Goal: Task Accomplishment & Management: Manage account settings

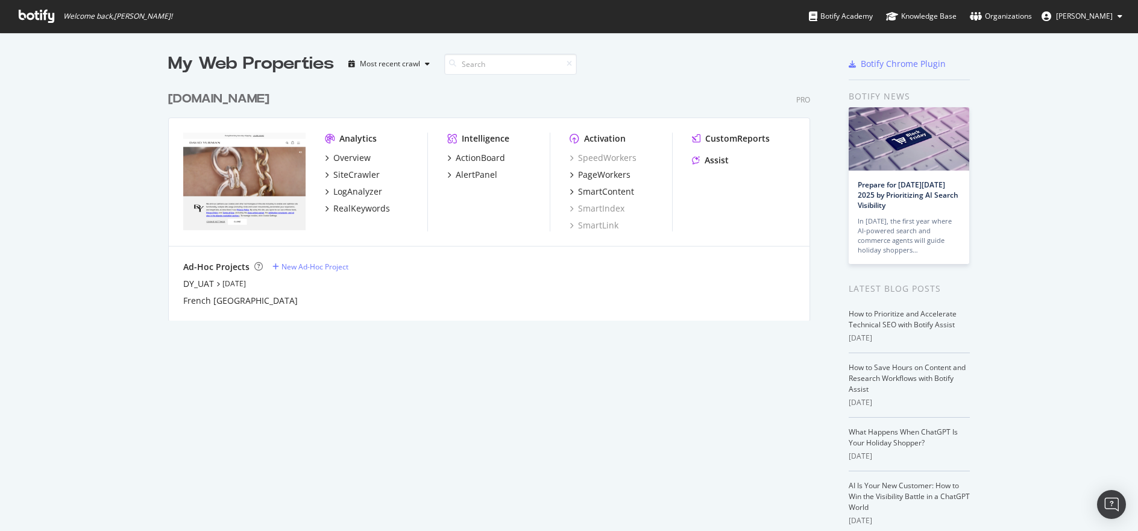
scroll to position [522, 1120]
click at [40, 17] on icon at bounding box center [37, 16] width 36 height 13
click at [356, 161] on div "Overview" at bounding box center [351, 158] width 37 height 12
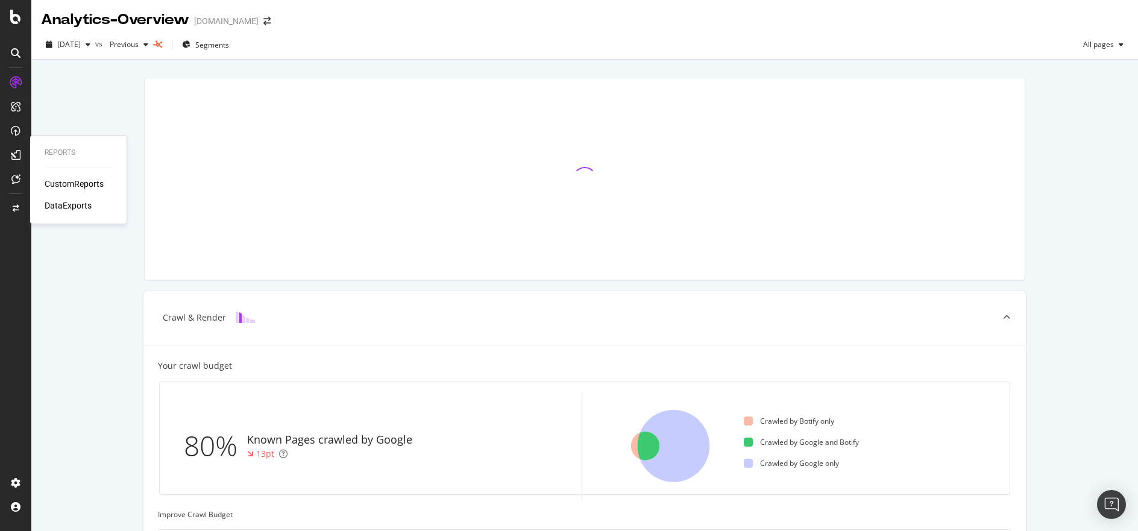
click at [62, 209] on div "DataExports" at bounding box center [68, 205] width 47 height 12
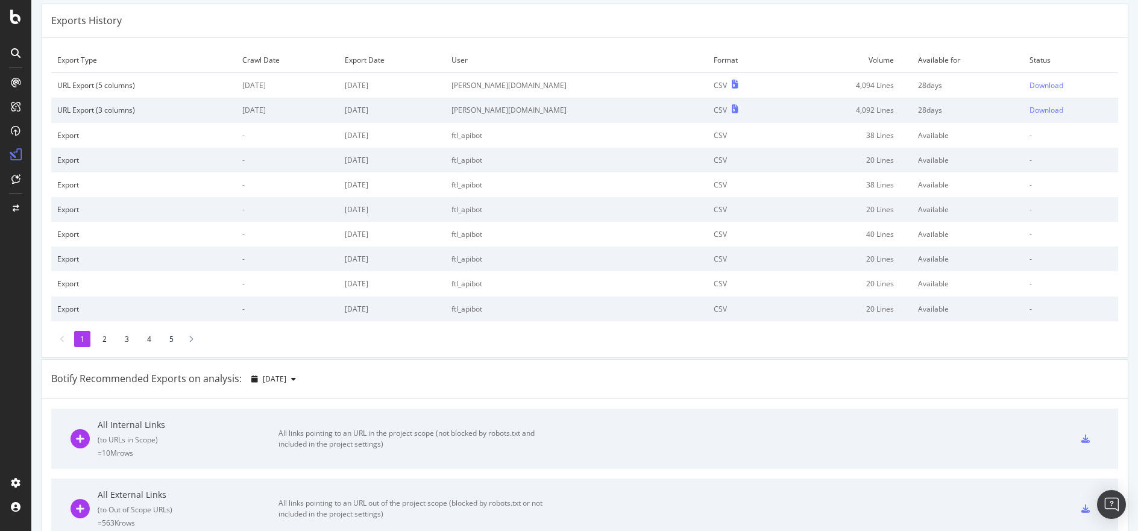
scroll to position [37, 0]
click at [190, 344] on icon at bounding box center [191, 343] width 5 height 7
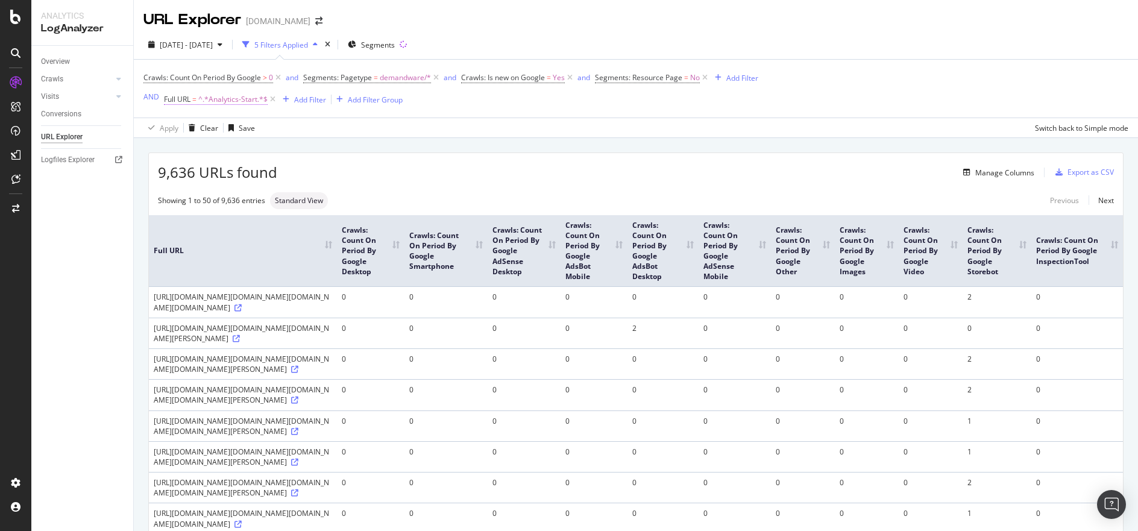
click at [216, 101] on span "^.*Analytics-Start.*$" at bounding box center [232, 99] width 69 height 17
click at [236, 152] on input "Analytics-Start" at bounding box center [231, 149] width 114 height 19
paste input "global-keepalive"
type input "global-keepalive"
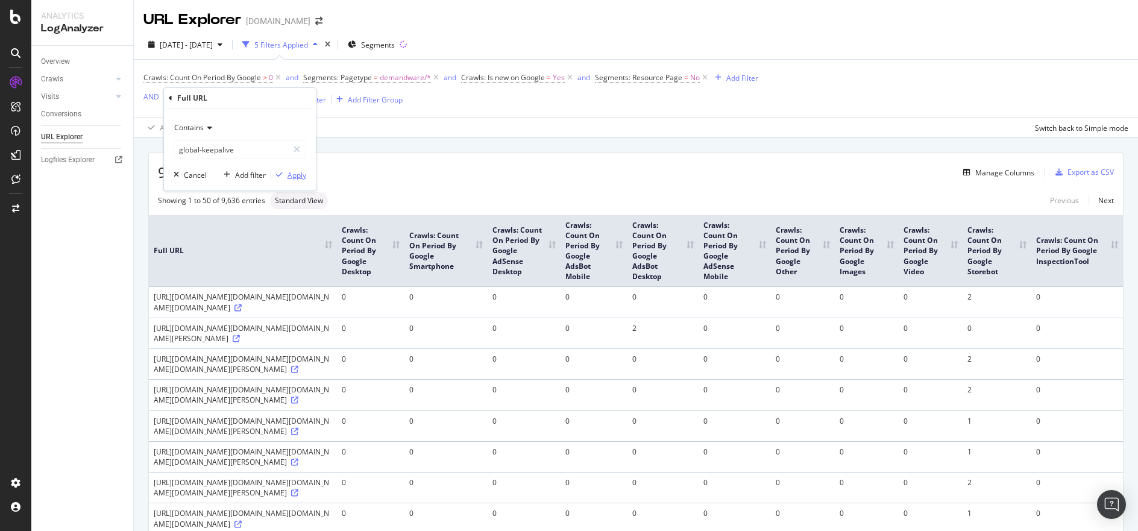
click at [296, 173] on div "Apply" at bounding box center [296, 175] width 19 height 10
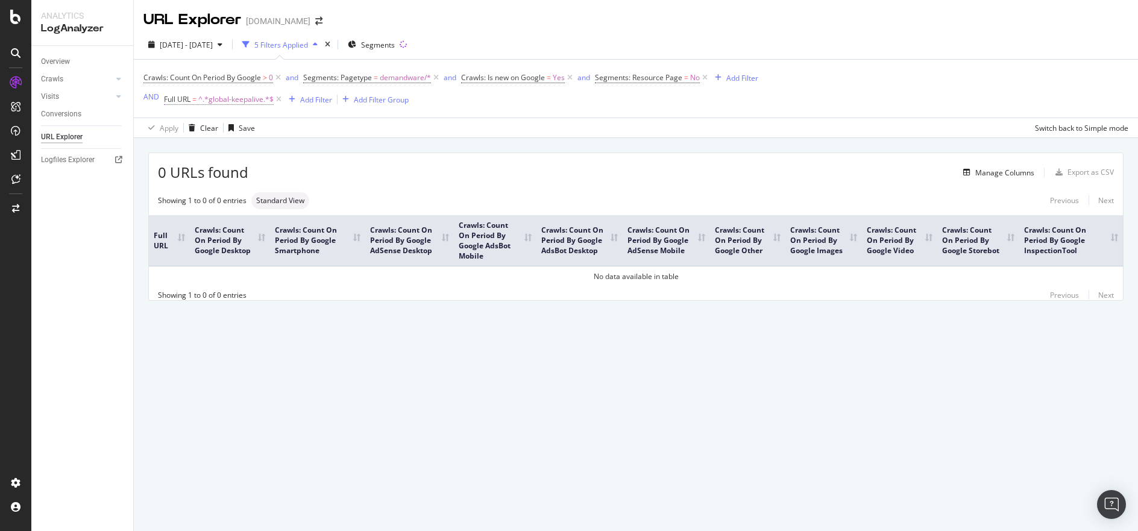
click at [226, 101] on span "^.*global-keepalive.*$" at bounding box center [235, 99] width 75 height 17
click at [222, 149] on input "global-keepalive" at bounding box center [231, 149] width 114 height 19
click at [220, 149] on input "global-keepalive" at bounding box center [231, 149] width 114 height 19
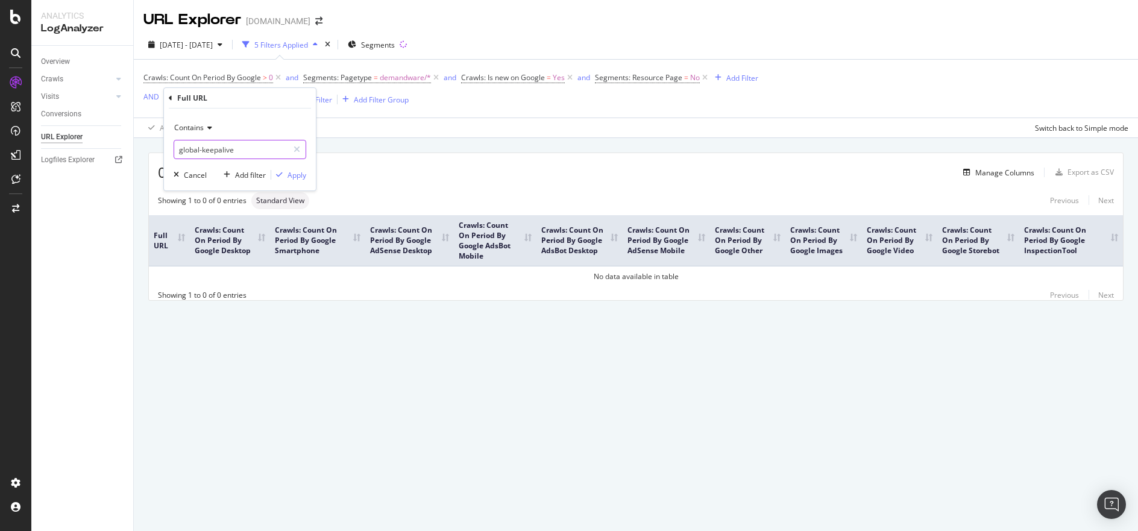
click at [220, 149] on input "global-keepalive" at bounding box center [231, 149] width 114 height 19
paste input "Globale-KeepA"
type input "Globale-KeepAlive"
click at [289, 174] on div "Apply" at bounding box center [296, 175] width 19 height 10
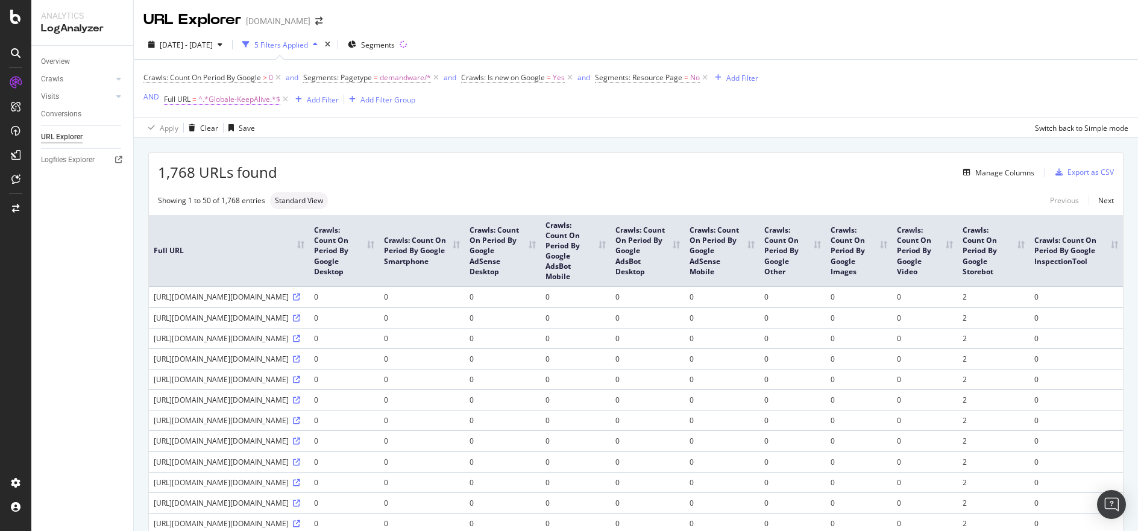
click at [248, 99] on span "^.*Globale-KeepAlive.*$" at bounding box center [239, 99] width 82 height 17
click at [227, 149] on input "Globale-KeepAlive" at bounding box center [231, 149] width 114 height 19
paste input "Product-Variation"
type input "Product-Variation"
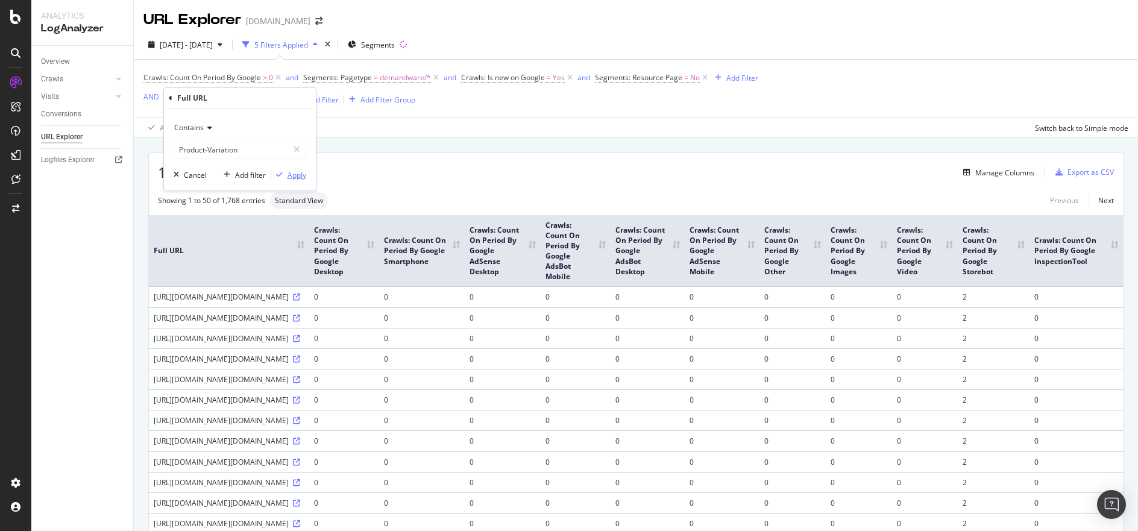
click at [303, 176] on div "Apply" at bounding box center [296, 175] width 19 height 10
click at [249, 99] on span "^.*Product-Variation.*$" at bounding box center [237, 99] width 79 height 17
click at [250, 144] on input "Product-Variation" at bounding box center [231, 149] width 114 height 19
paste input "ShowUpSellProducts"
type input "ShowUpSellProducts"
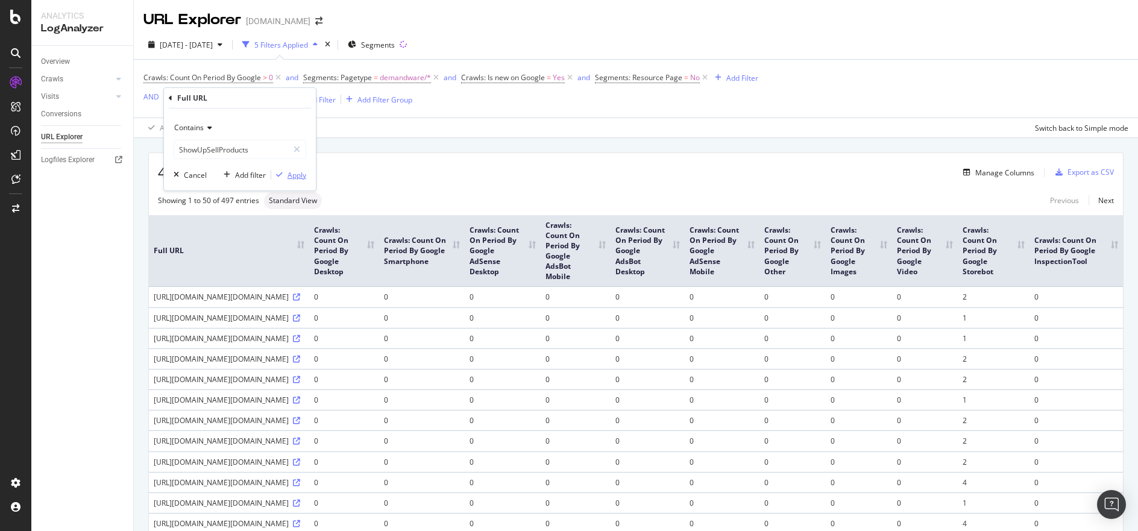
click at [287, 170] on div "Apply" at bounding box center [296, 175] width 19 height 10
click at [246, 98] on span "^.*ShowUpSellProducts.*$" at bounding box center [243, 99] width 90 height 17
click at [258, 145] on input "ShowUpSellProducts" at bounding box center [231, 149] width 114 height 19
paste input "earch-UpdateGrid"
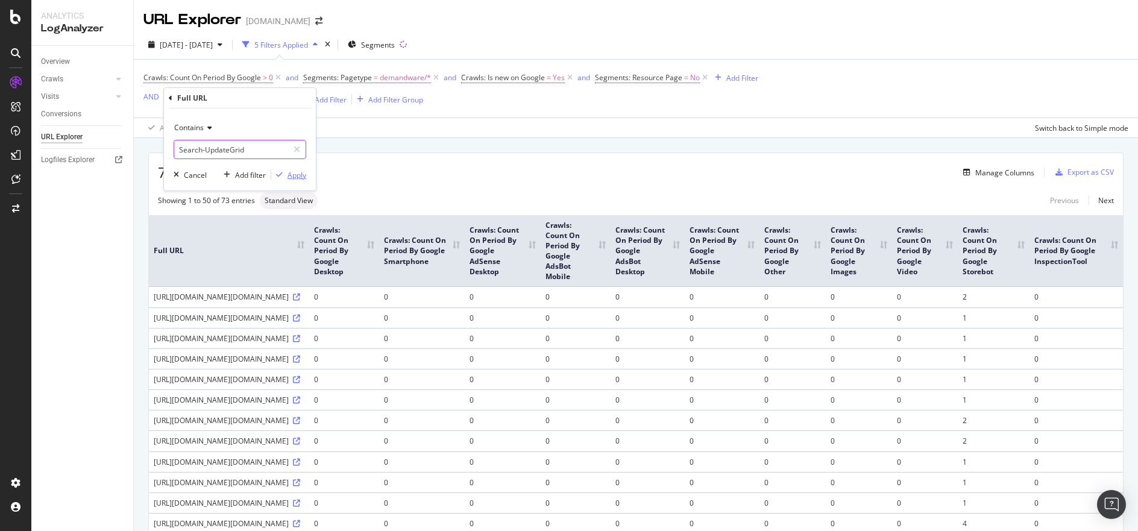
type input "Search-UpdateGrid"
click at [301, 177] on div "Apply" at bounding box center [296, 175] width 19 height 10
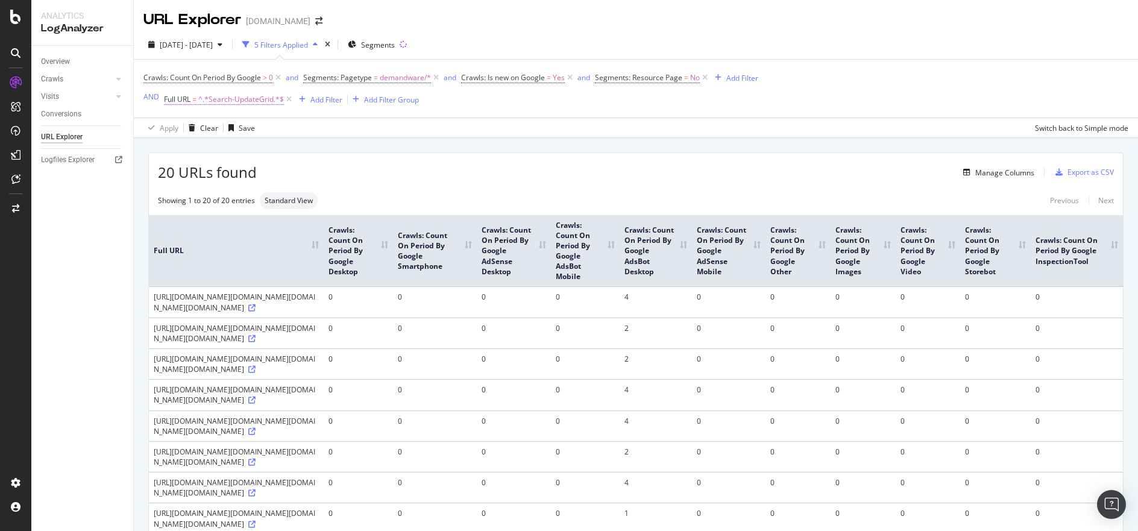
click at [221, 92] on span "^.*Search-UpdateGrid.*$" at bounding box center [241, 99] width 86 height 17
click at [237, 146] on input "Search-UpdateGrid" at bounding box center [231, 149] width 114 height 19
paste input "GetWishListBtn"
type input "GetWishListBtn"
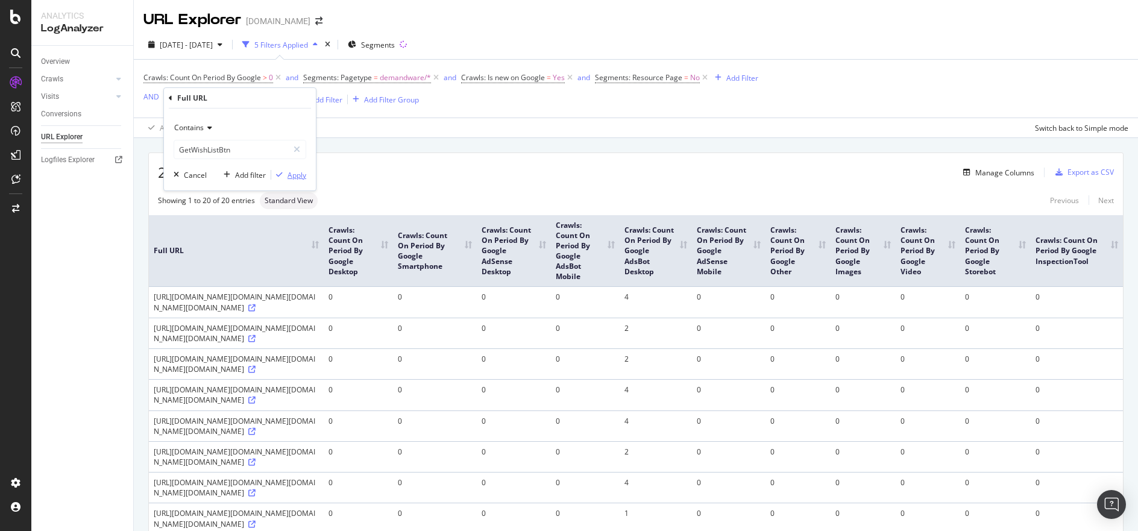
click at [296, 177] on div "Apply" at bounding box center [296, 175] width 19 height 10
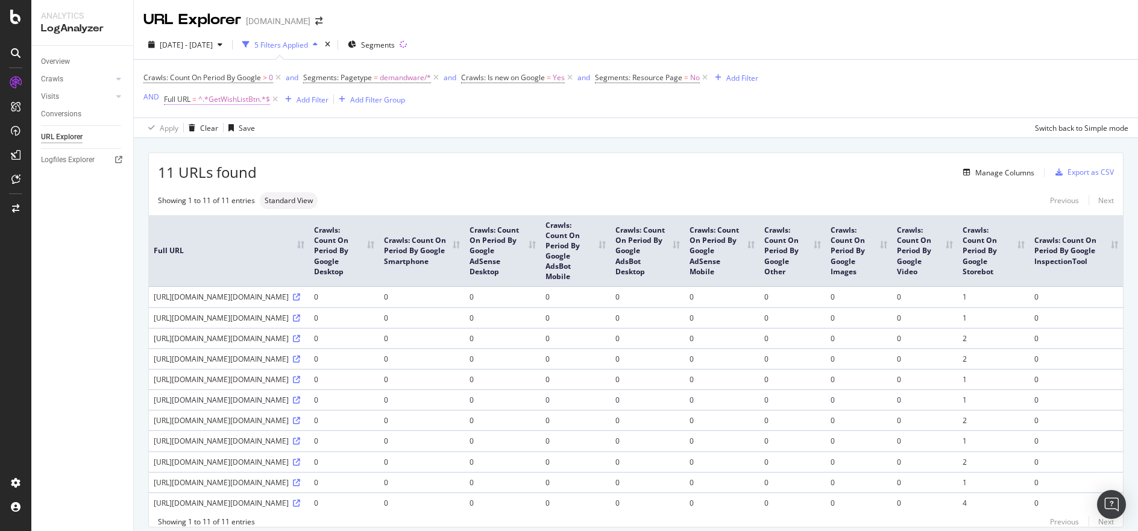
click at [211, 98] on span "^.*GetWishListBtn.*$" at bounding box center [234, 99] width 72 height 17
click at [251, 149] on input "GetWishListBtn" at bounding box center [231, 149] width 114 height 19
paste input "Product-SizeChart"
type input "Product-SizeChart"
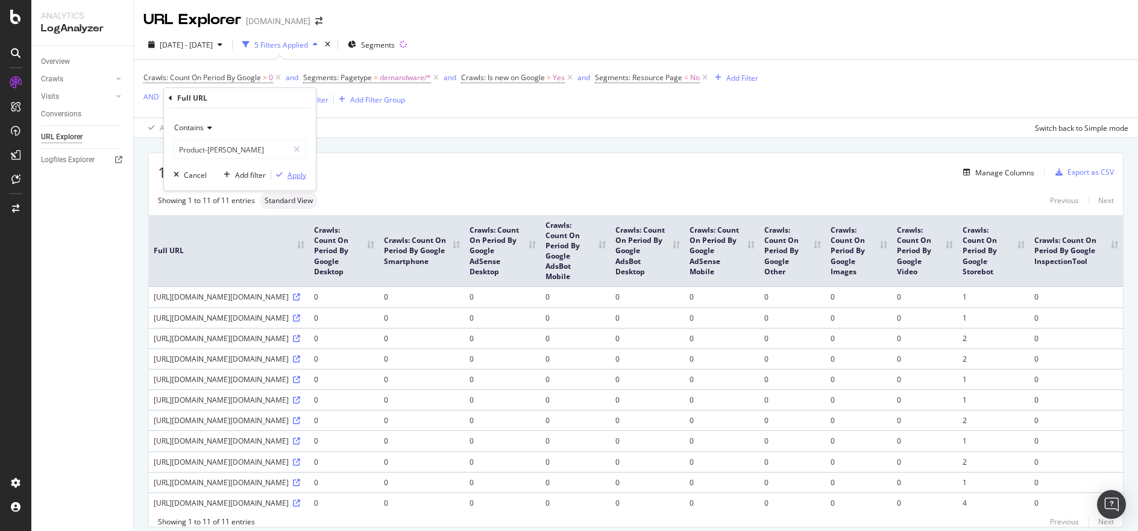
click at [300, 170] on div "Apply" at bounding box center [296, 175] width 19 height 10
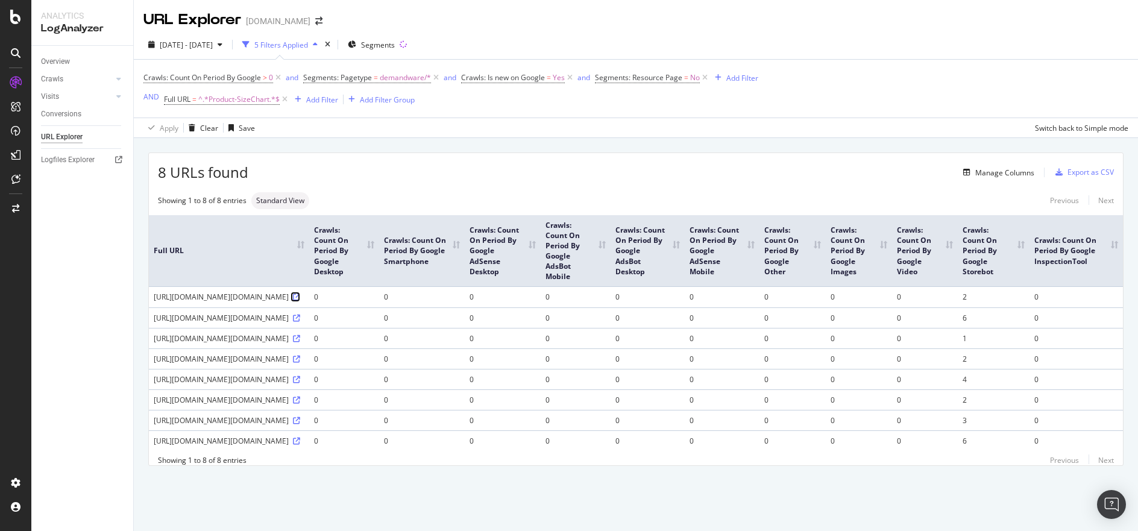
click at [300, 301] on icon at bounding box center [296, 296] width 7 height 7
click at [242, 98] on span "^.*Product-SizeChart.*$" at bounding box center [238, 99] width 81 height 17
click at [238, 149] on input "Product-SizeChart" at bounding box center [231, 149] width 114 height 19
paste input "search-updated"
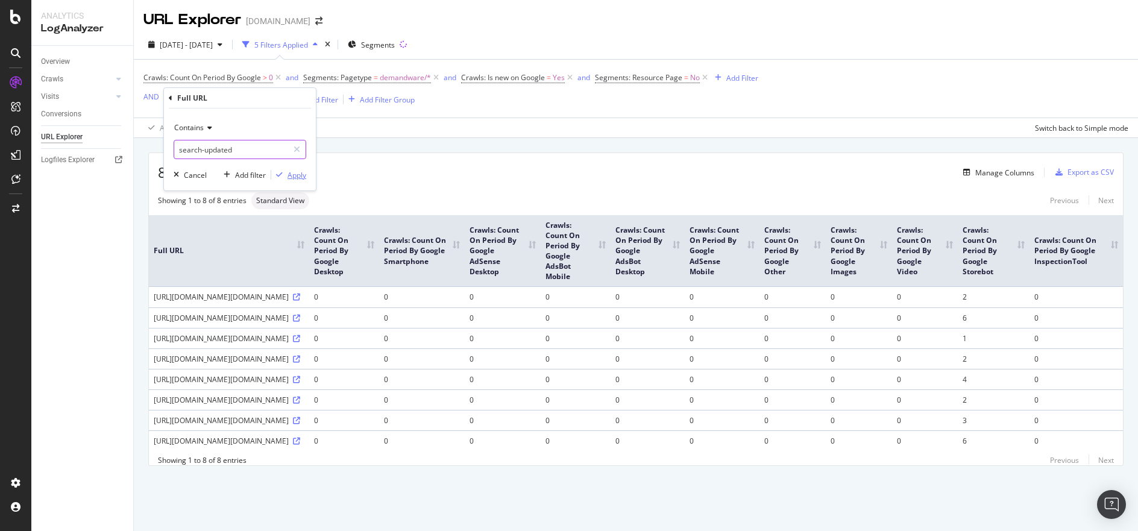
type input "search-updated"
click at [303, 178] on div "Apply" at bounding box center [296, 175] width 19 height 10
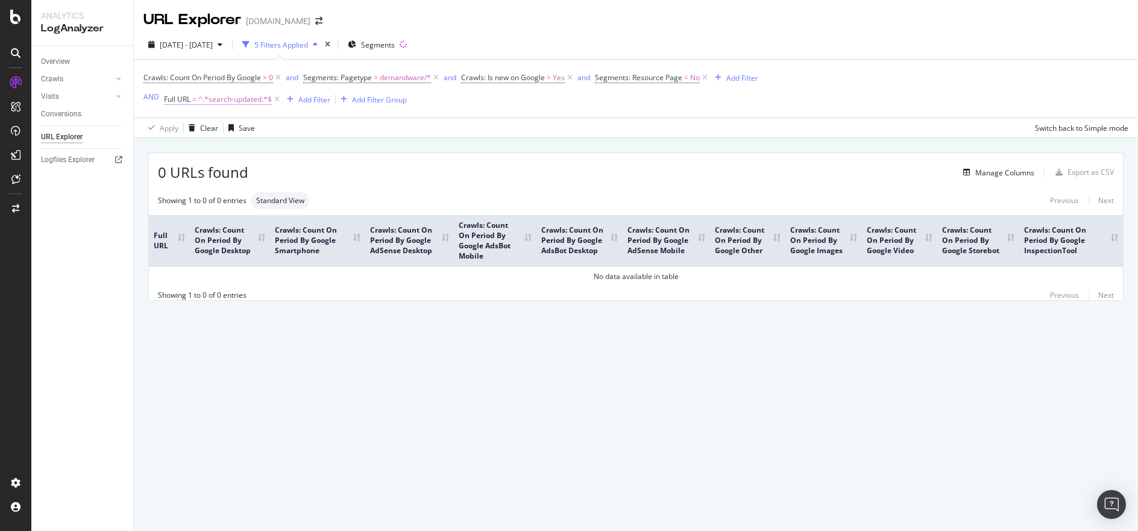
click at [238, 95] on span "^.*search-updated.*$" at bounding box center [235, 99] width 74 height 17
click at [253, 148] on input "search-updated" at bounding box center [231, 149] width 114 height 19
paste input "Search-UpdateGri"
type input "Search-UpdateGrid"
click at [293, 175] on div "Apply" at bounding box center [296, 175] width 19 height 10
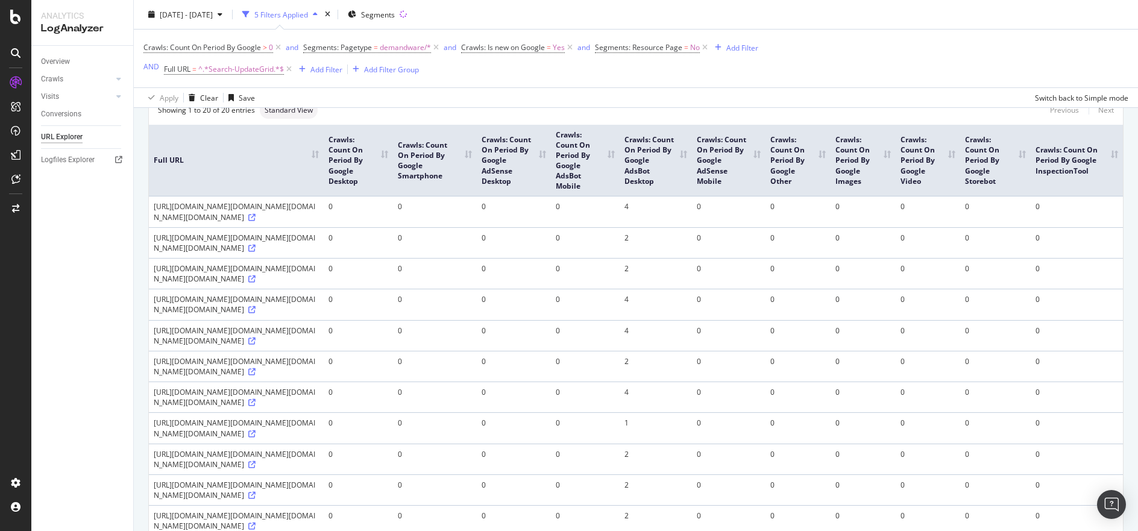
scroll to position [65, 0]
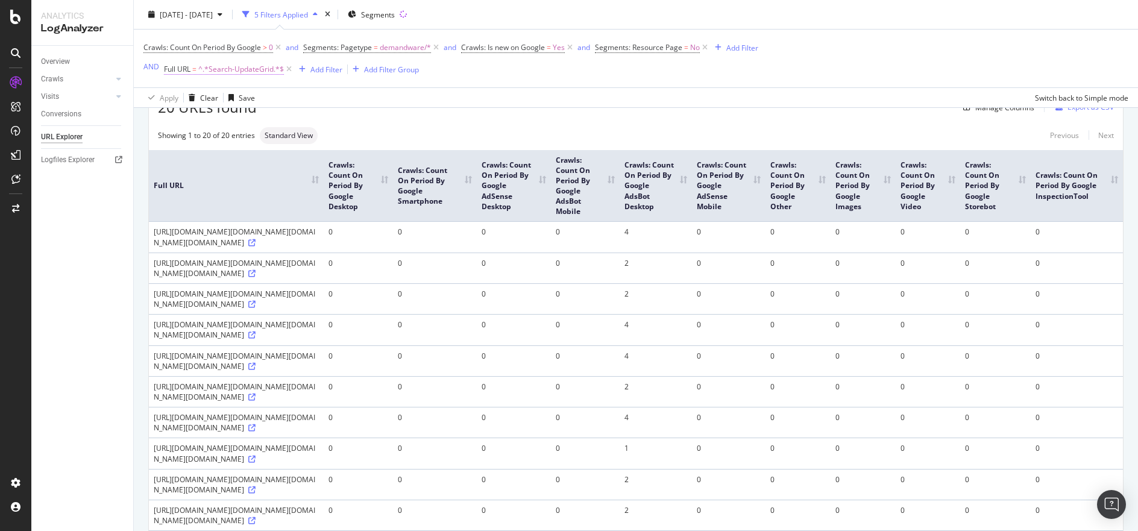
click at [243, 72] on span "^.*Search-UpdateGrid.*$" at bounding box center [241, 69] width 86 height 17
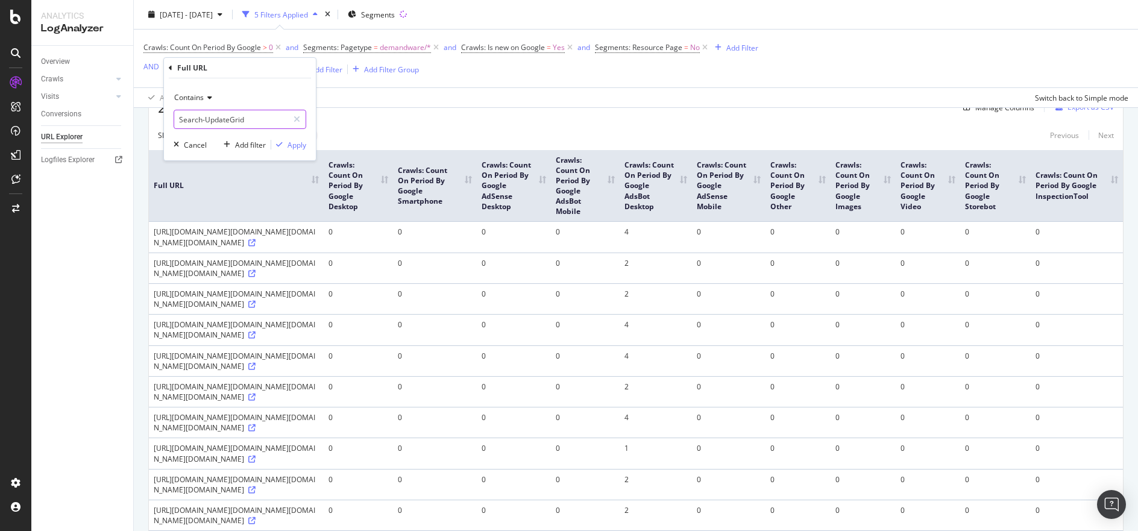
click at [243, 114] on input "Search-UpdateGrid" at bounding box center [231, 119] width 114 height 19
paste input "Analytics-Start"
type input "Analytics-Start"
click at [299, 143] on div "Apply" at bounding box center [296, 145] width 19 height 10
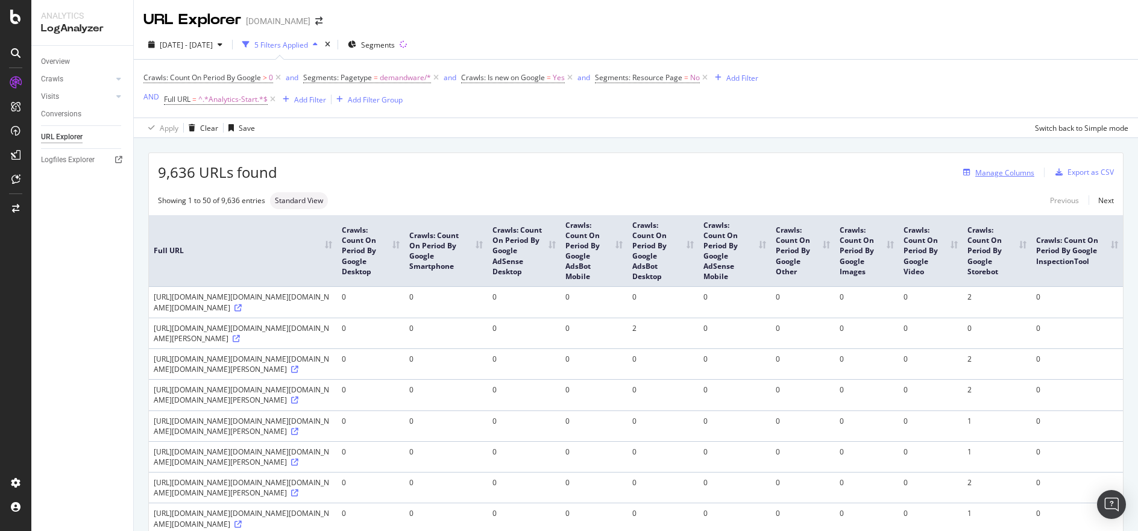
click at [990, 172] on div "Manage Columns" at bounding box center [1004, 173] width 59 height 10
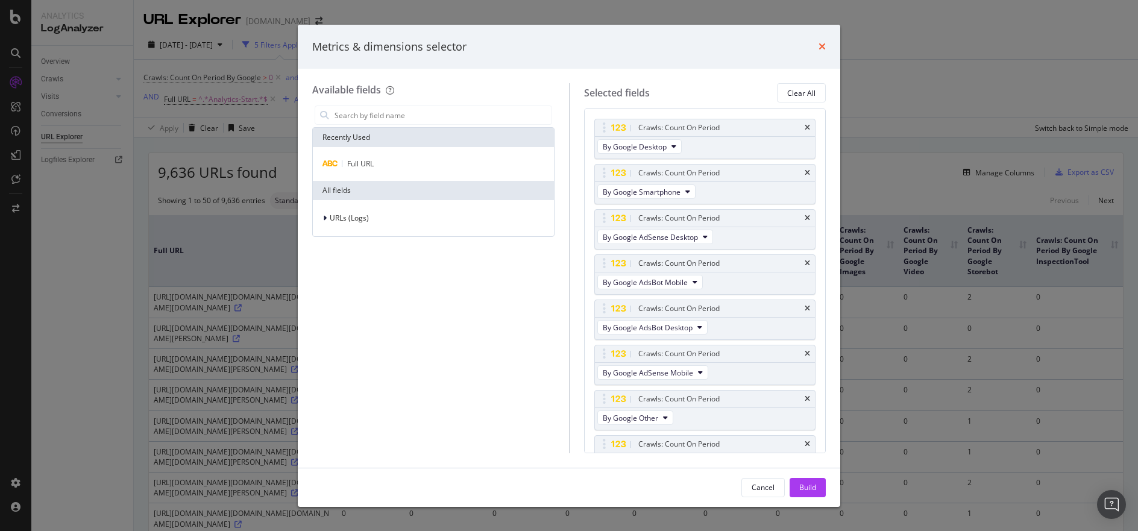
click at [823, 44] on icon "times" at bounding box center [821, 47] width 7 height 10
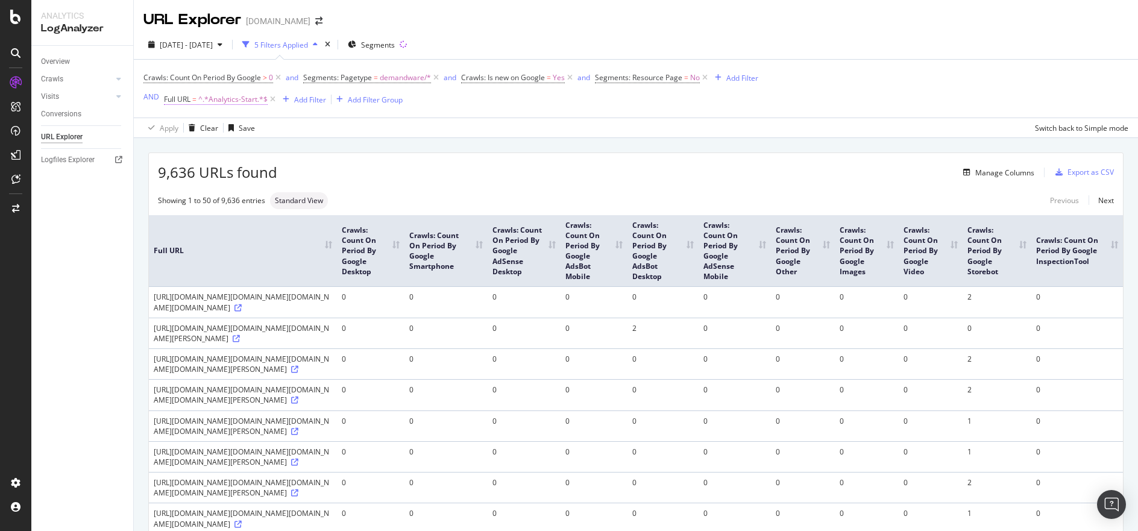
click at [204, 99] on span "^.*Analytics-Start.*$" at bounding box center [232, 99] width 69 height 17
click at [376, 131] on div "Apply Clear Save Switch back to Simple mode" at bounding box center [636, 128] width 1004 height 20
click at [274, 99] on icon at bounding box center [273, 99] width 10 height 12
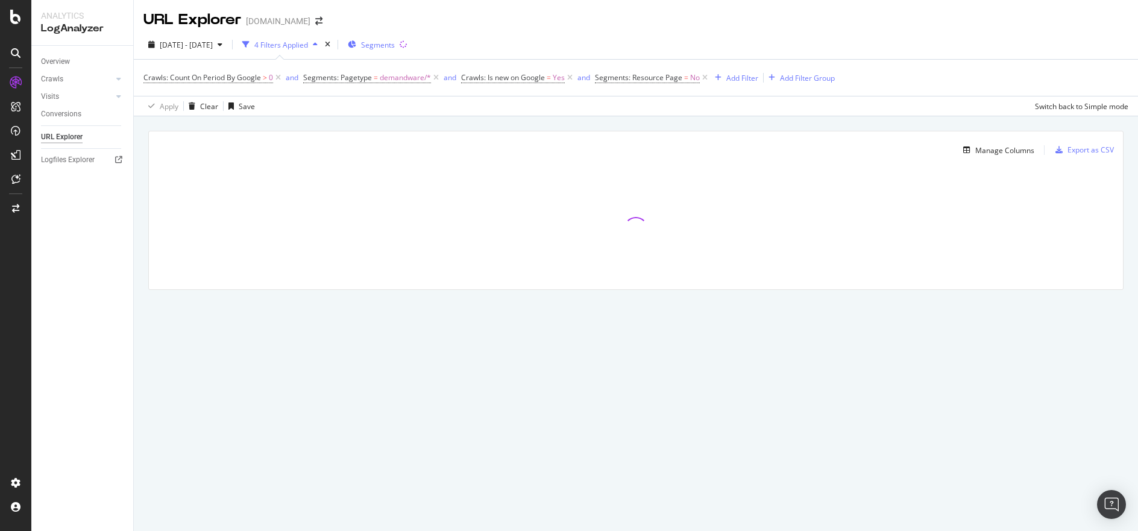
click at [395, 42] on span "Segments" at bounding box center [378, 45] width 34 height 10
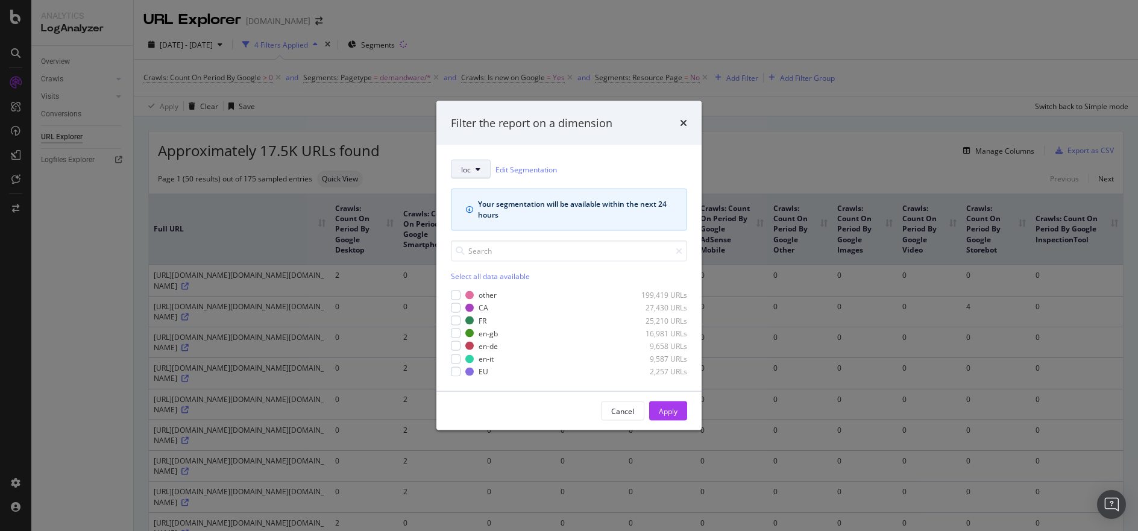
click at [474, 169] on button "loc" at bounding box center [471, 169] width 40 height 19
click at [490, 277] on span "template" at bounding box center [482, 279] width 43 height 11
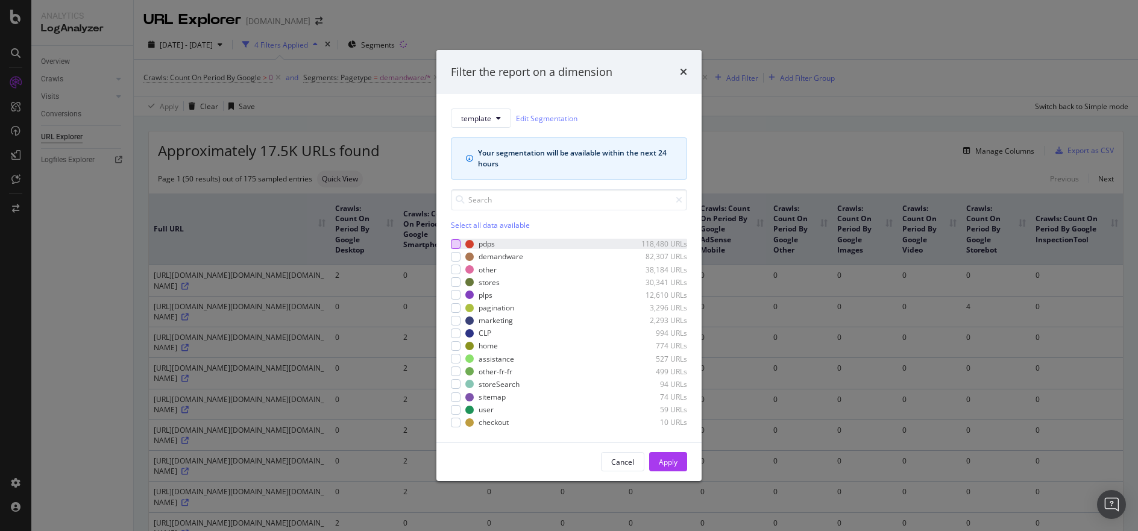
click at [460, 245] on div "pdps 118,480 URLs" at bounding box center [569, 244] width 236 height 10
click at [652, 460] on button "Apply" at bounding box center [668, 461] width 38 height 19
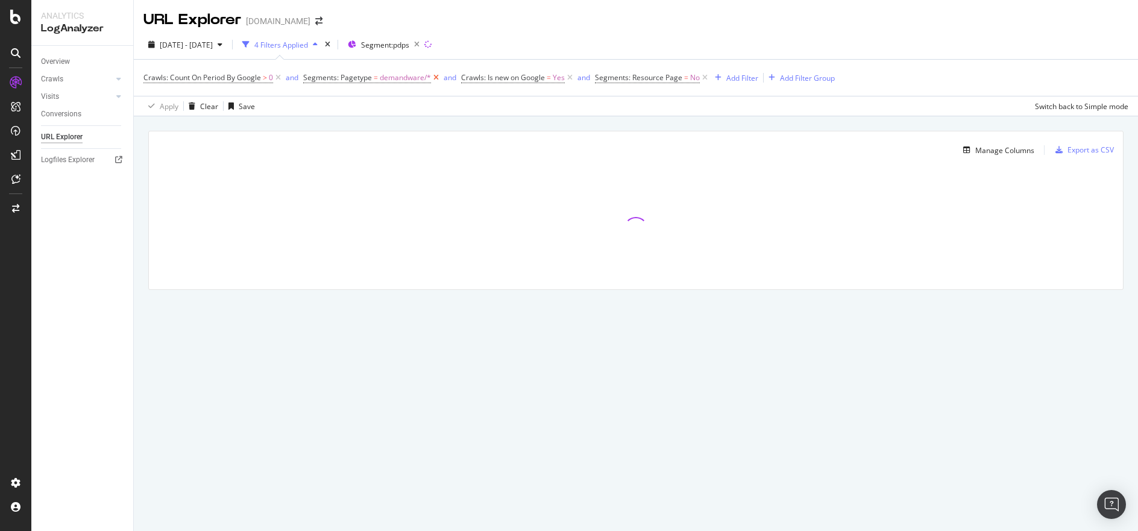
click at [433, 77] on icon at bounding box center [436, 78] width 10 height 12
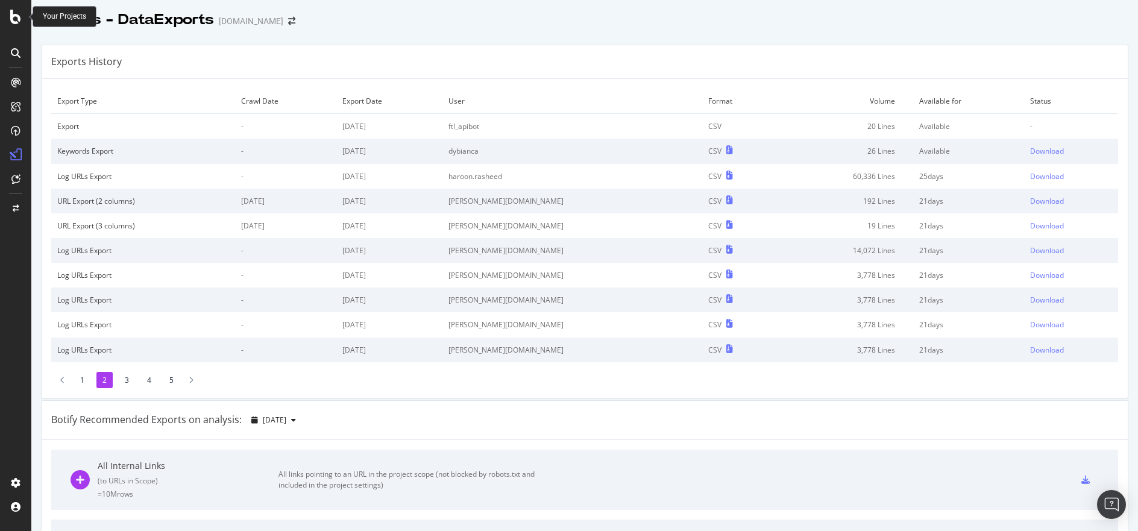
scroll to position [37, 0]
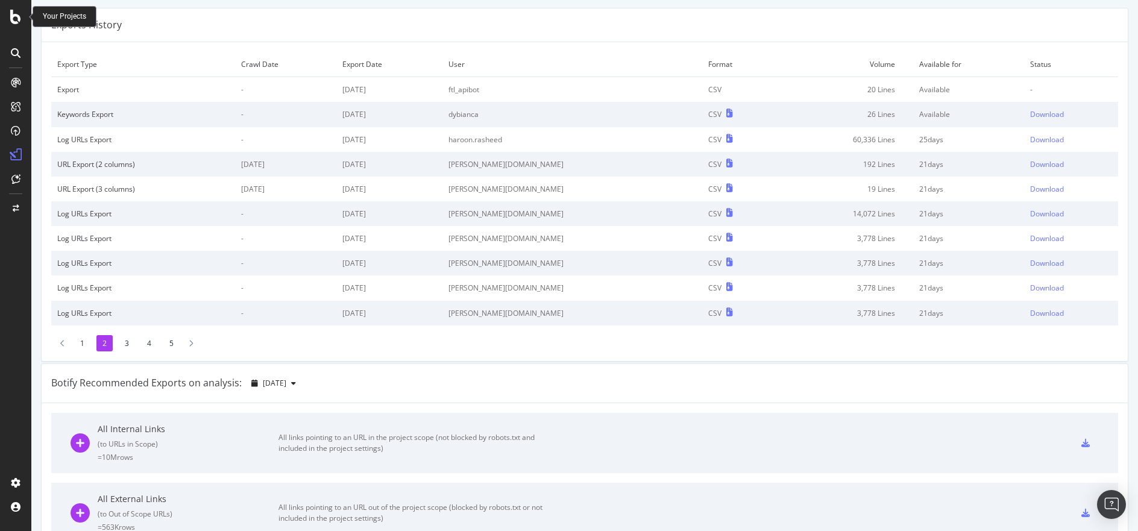
click at [14, 19] on icon at bounding box center [15, 17] width 11 height 14
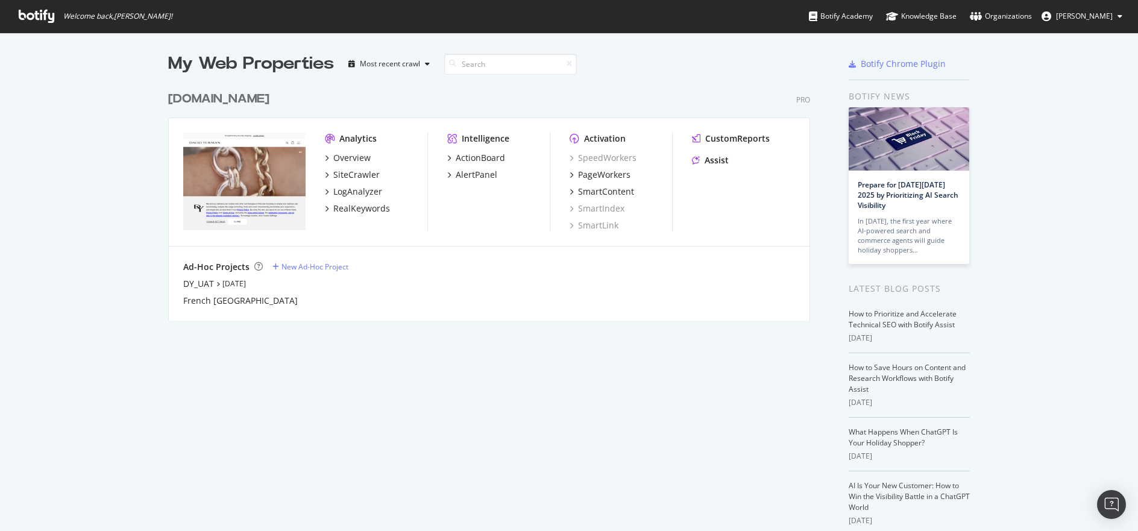
scroll to position [522, 1120]
click at [224, 103] on div "[DOMAIN_NAME]" at bounding box center [218, 98] width 101 height 17
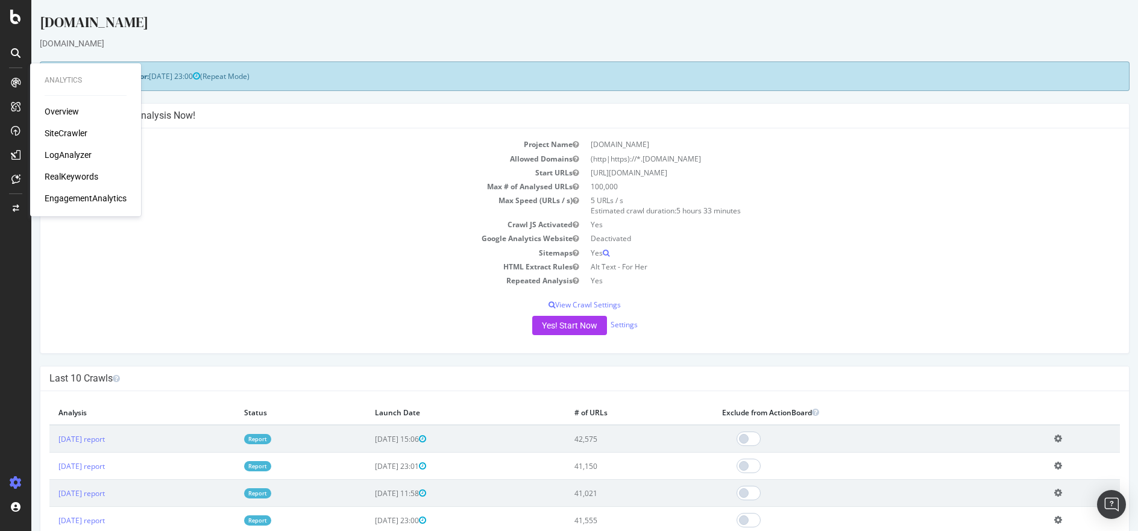
click at [52, 110] on div "Overview" at bounding box center [62, 111] width 34 height 12
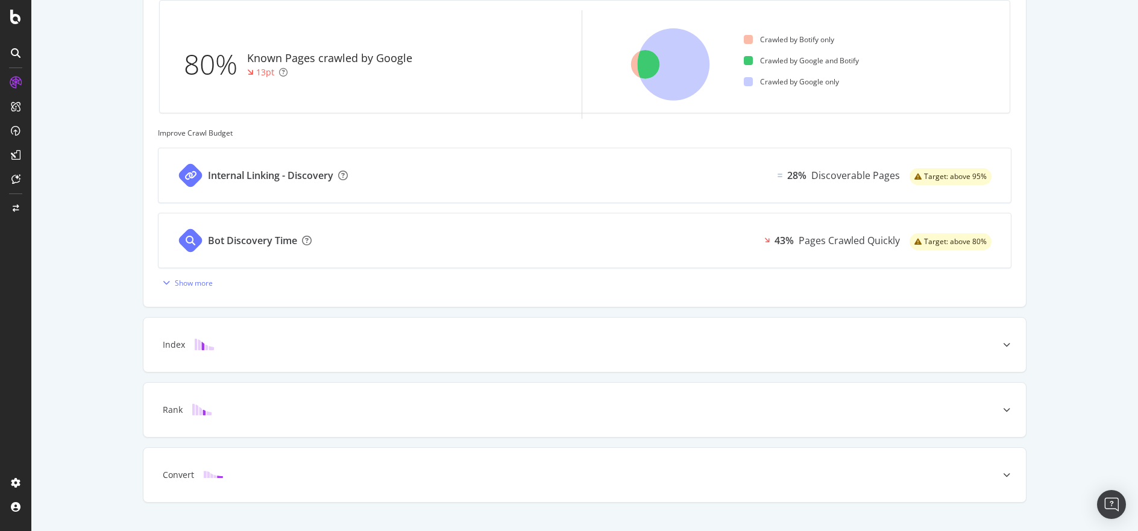
scroll to position [384, 0]
click at [213, 233] on div "Bot Discovery Time" at bounding box center [252, 238] width 89 height 14
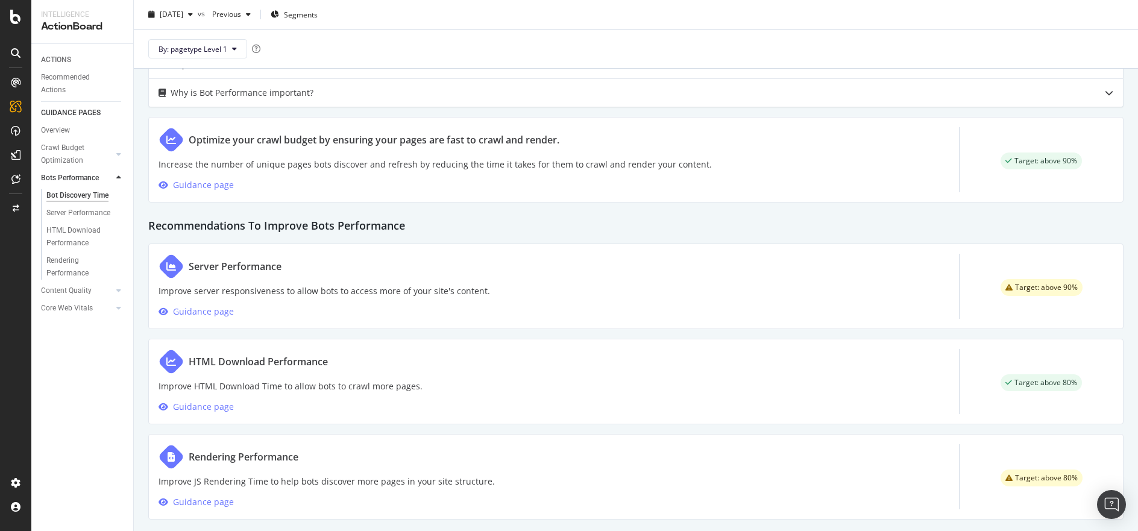
scroll to position [568, 0]
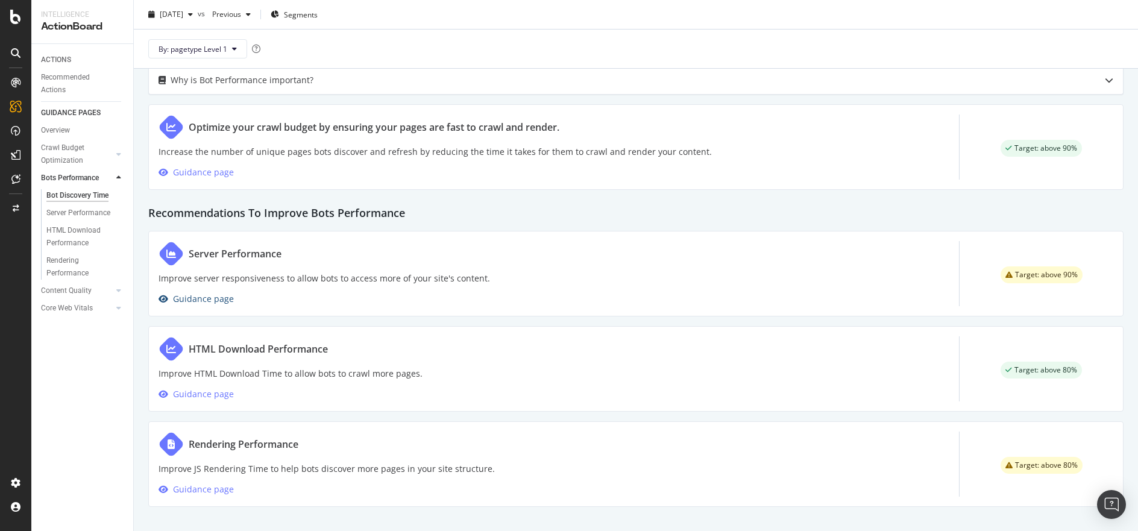
click at [189, 302] on div "Guidance page" at bounding box center [203, 299] width 61 height 14
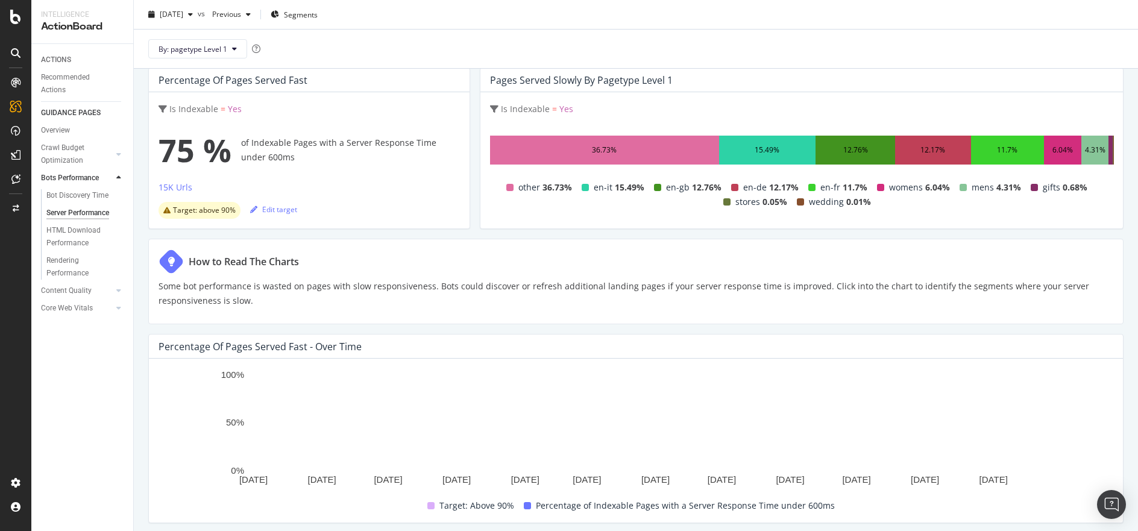
scroll to position [27, 0]
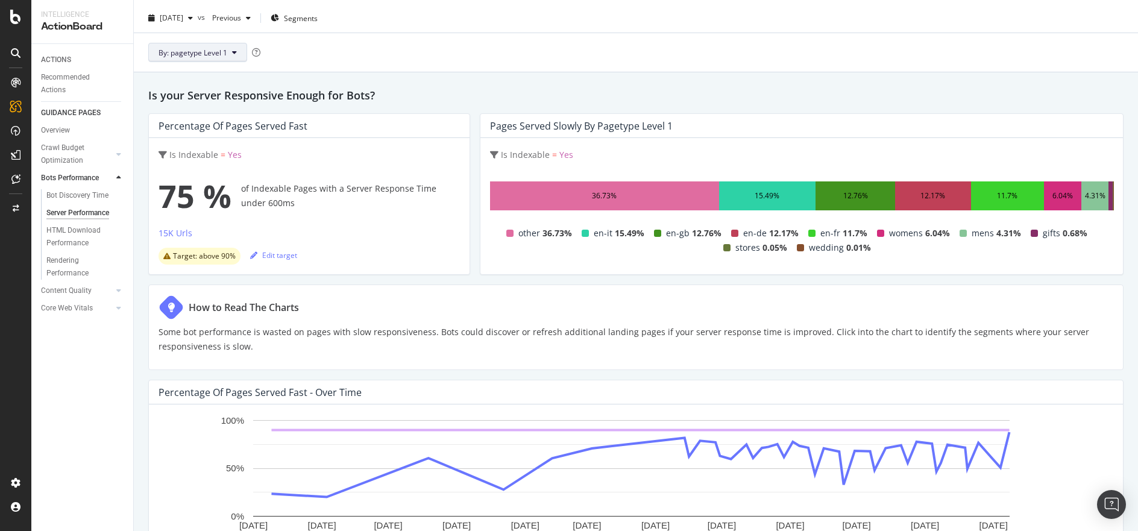
click at [229, 53] on button "By: pagetype Level 1" at bounding box center [197, 52] width 99 height 19
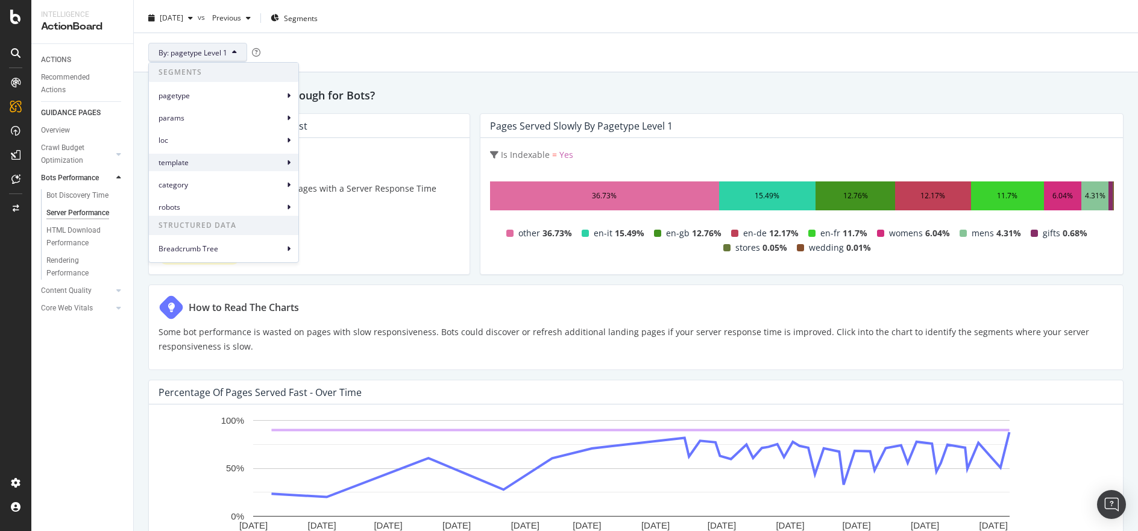
click at [222, 160] on span "template" at bounding box center [220, 162] width 125 height 11
click at [331, 163] on span "template Level 1" at bounding box center [340, 168] width 55 height 11
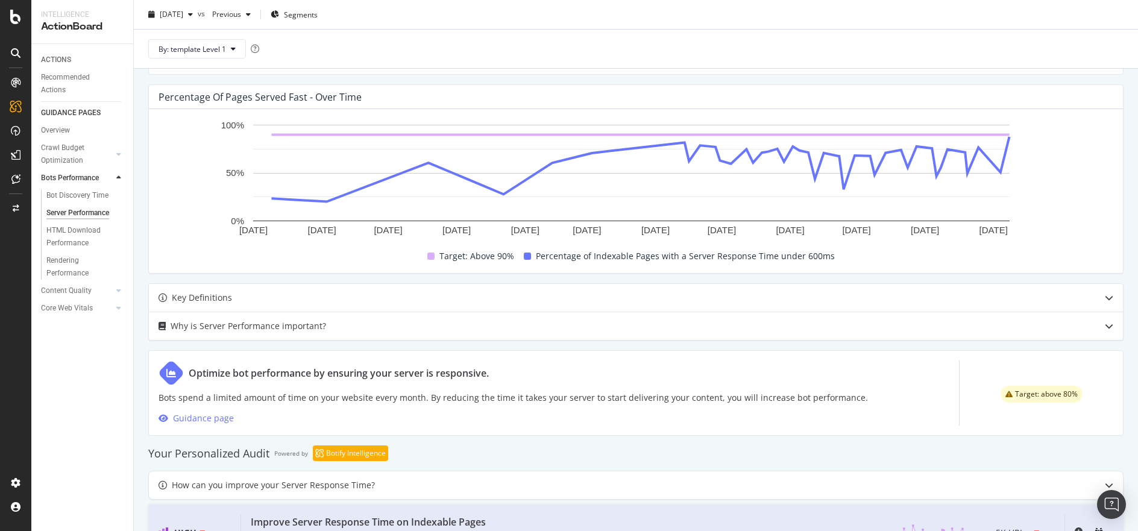
scroll to position [376, 0]
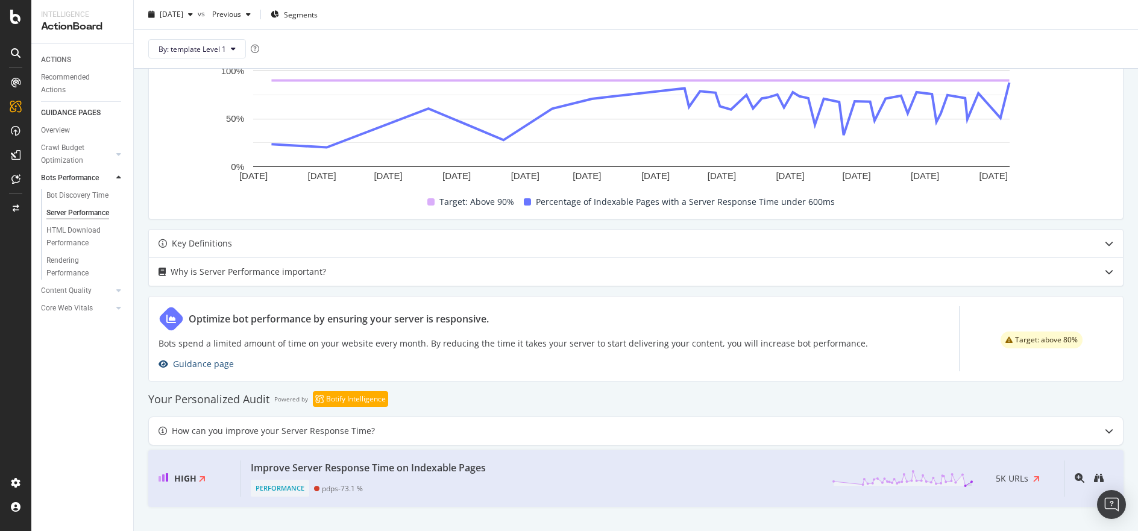
click at [202, 366] on div "Guidance page" at bounding box center [203, 364] width 61 height 14
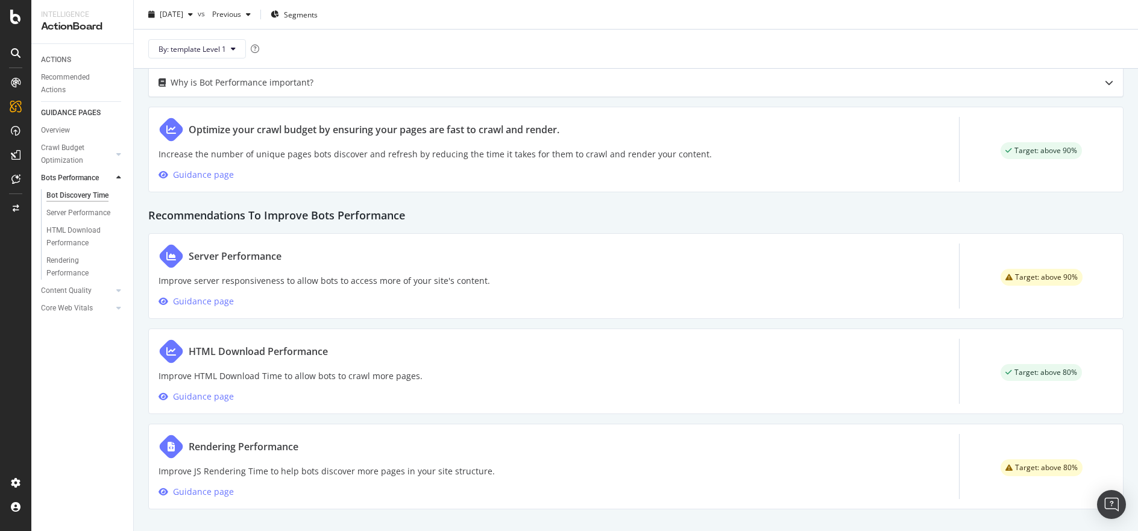
scroll to position [568, 0]
click at [216, 493] on div "Guidance page" at bounding box center [203, 489] width 61 height 14
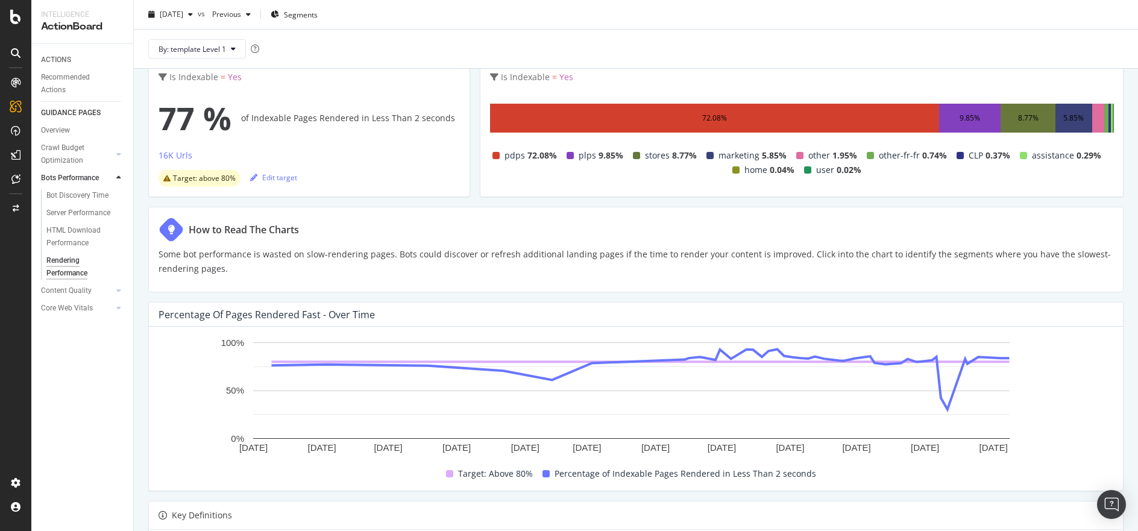
scroll to position [102, 0]
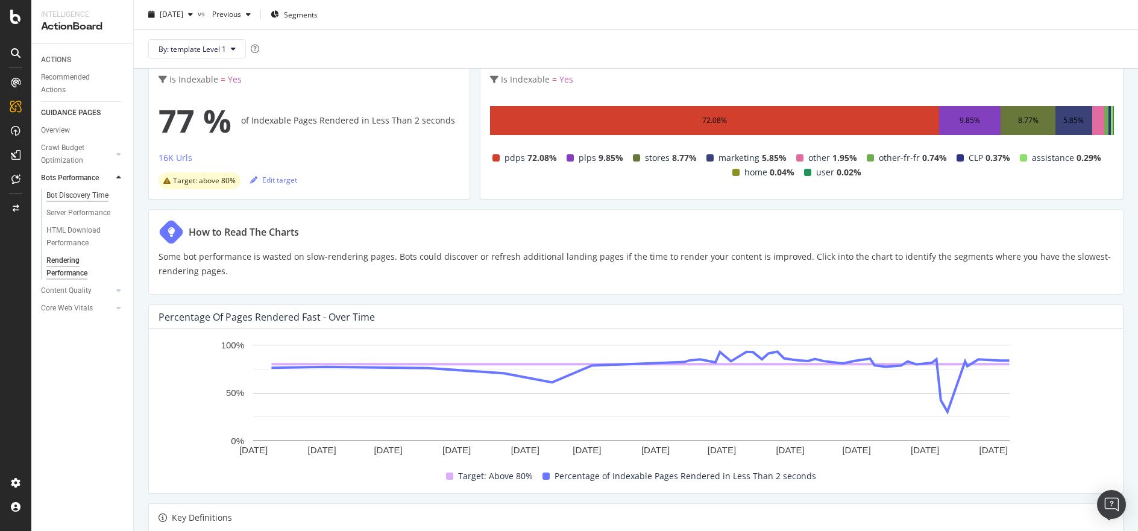
click at [69, 193] on div "Bot Discovery Time" at bounding box center [77, 195] width 62 height 13
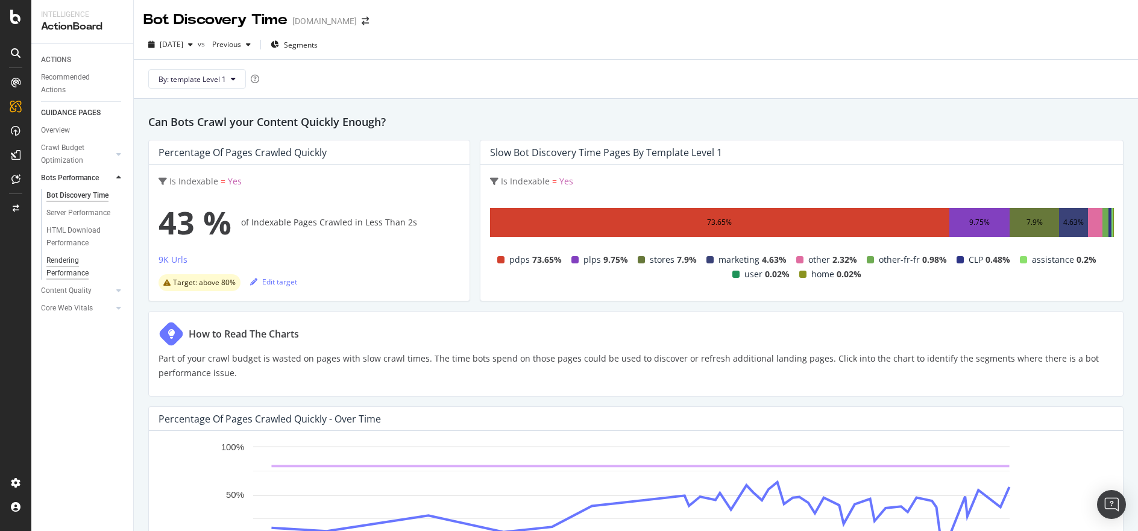
click at [67, 259] on div "Rendering Performance" at bounding box center [79, 266] width 67 height 25
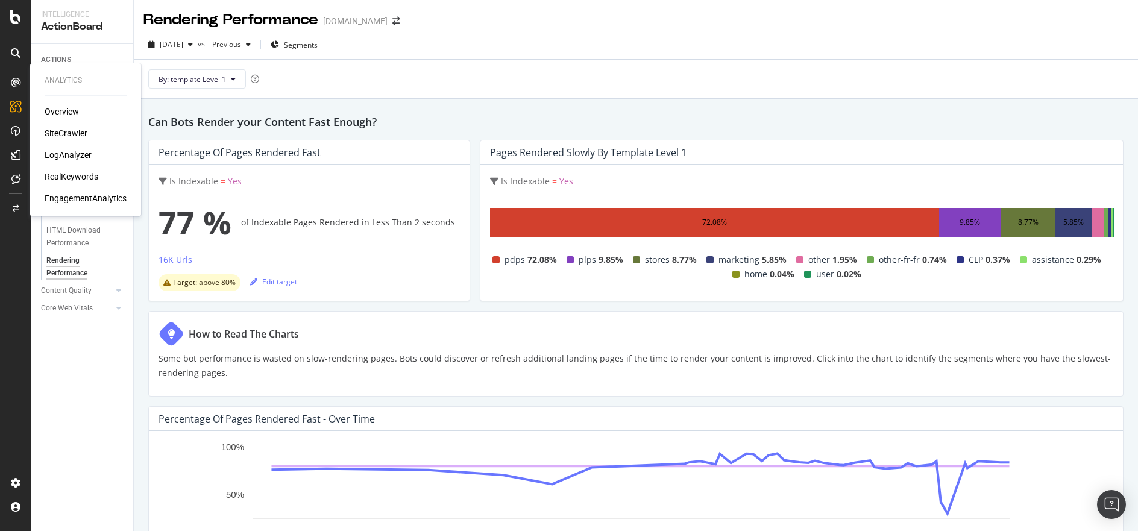
click at [66, 134] on div "SiteCrawler" at bounding box center [66, 133] width 43 height 12
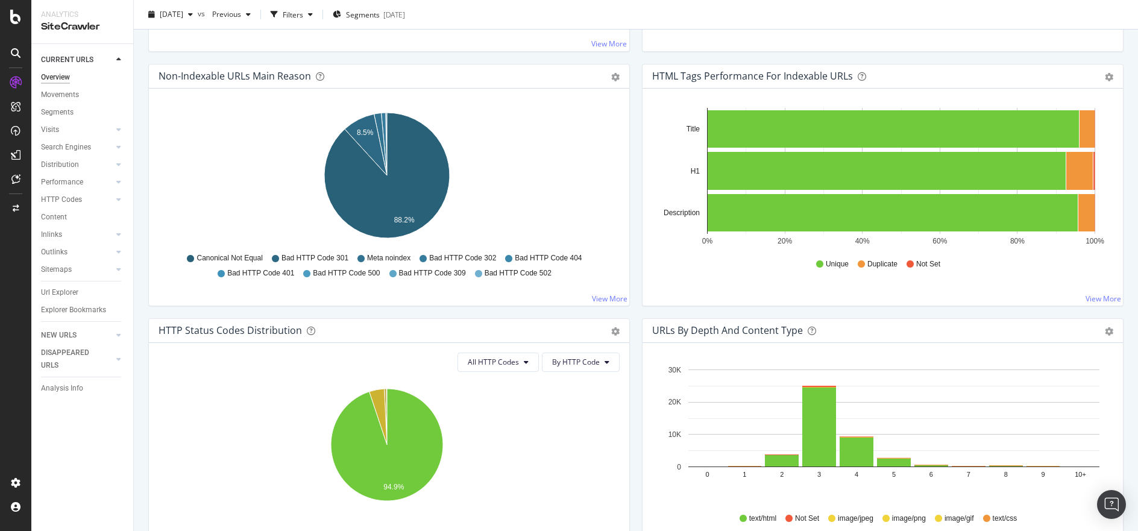
scroll to position [365, 0]
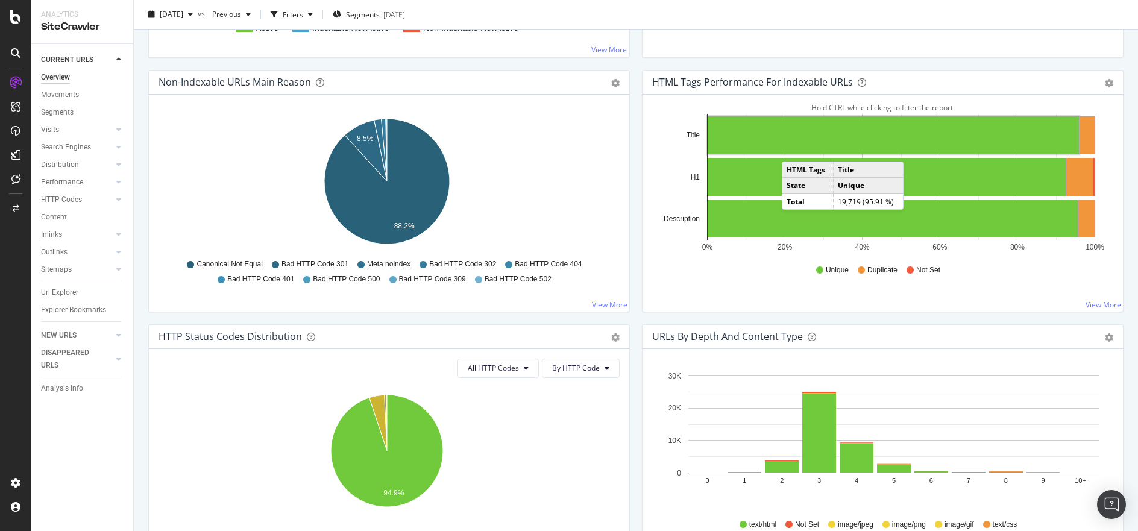
drag, startPoint x: 64, startPoint y: 338, endPoint x: 311, endPoint y: 359, distance: 247.4
click at [64, 338] on div "NEW URLS" at bounding box center [59, 335] width 36 height 13
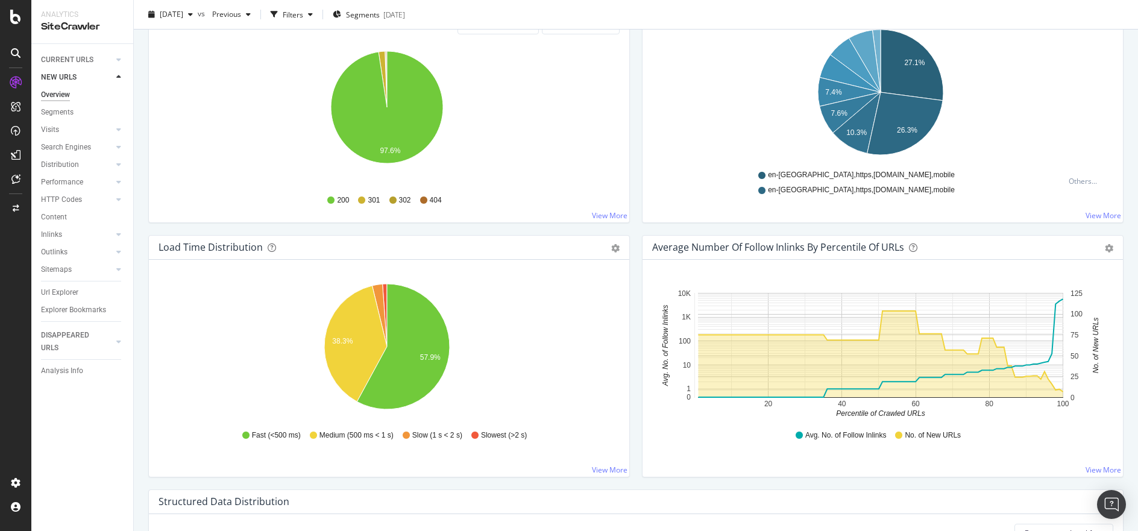
scroll to position [739, 0]
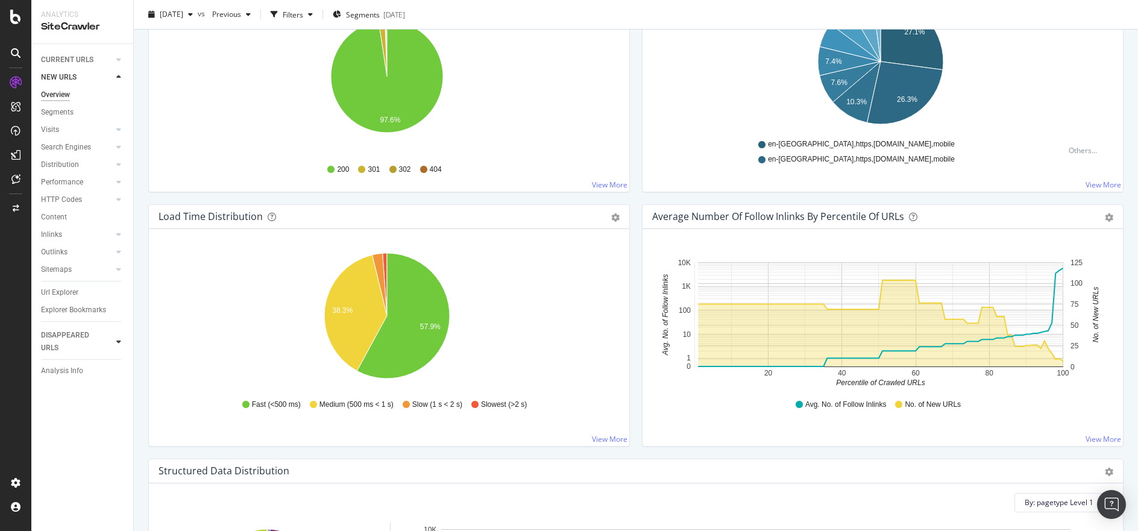
click at [118, 337] on div at bounding box center [119, 342] width 12 height 12
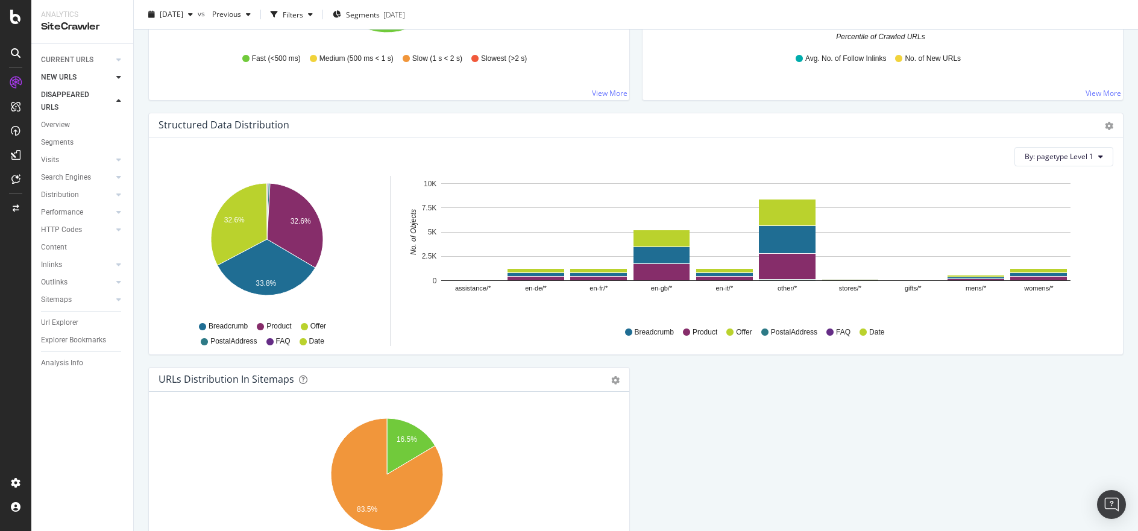
scroll to position [1097, 0]
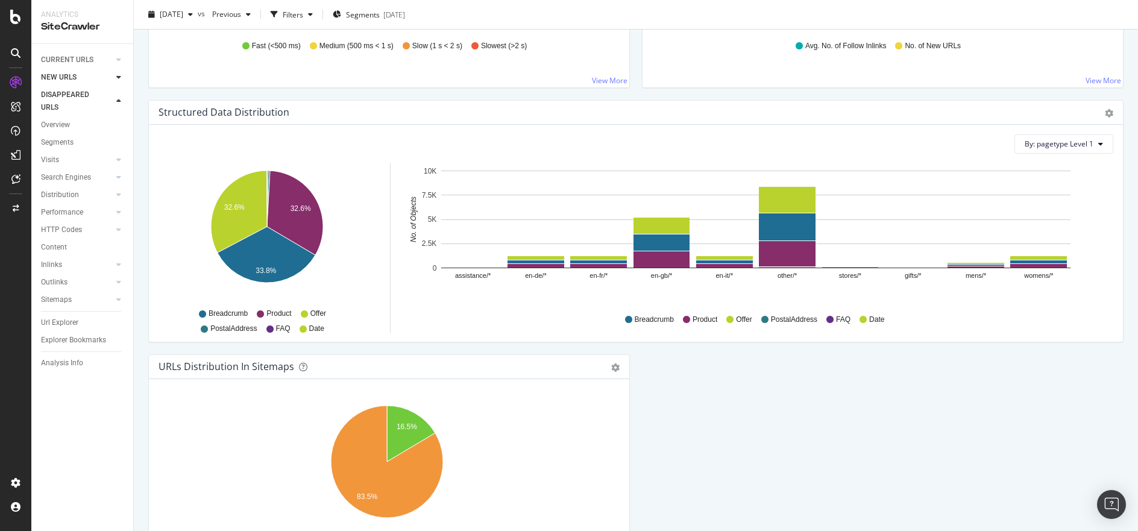
click at [121, 75] on div at bounding box center [119, 77] width 12 height 12
click at [45, 108] on div "Segments" at bounding box center [57, 112] width 33 height 13
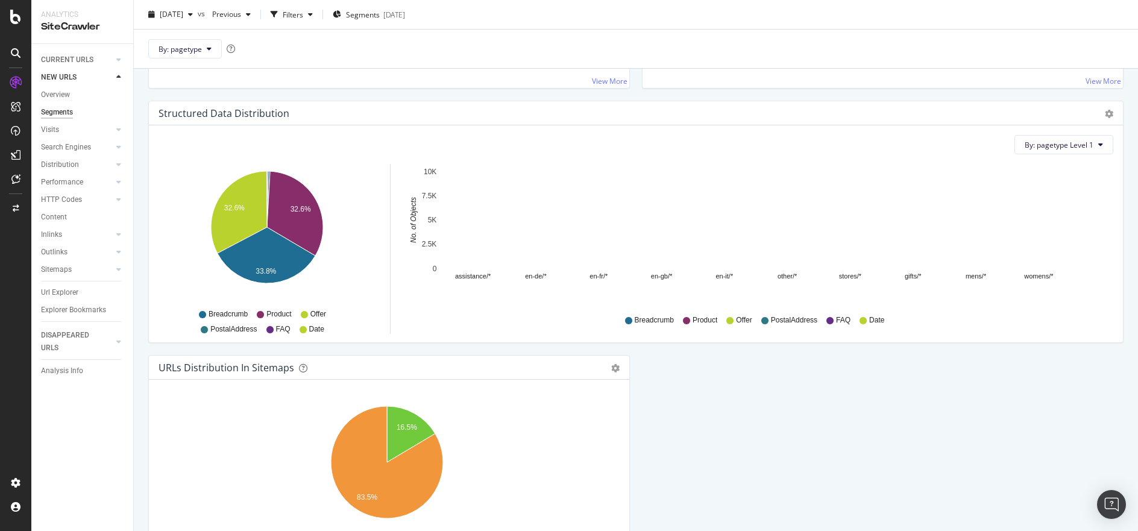
scroll to position [1098, 0]
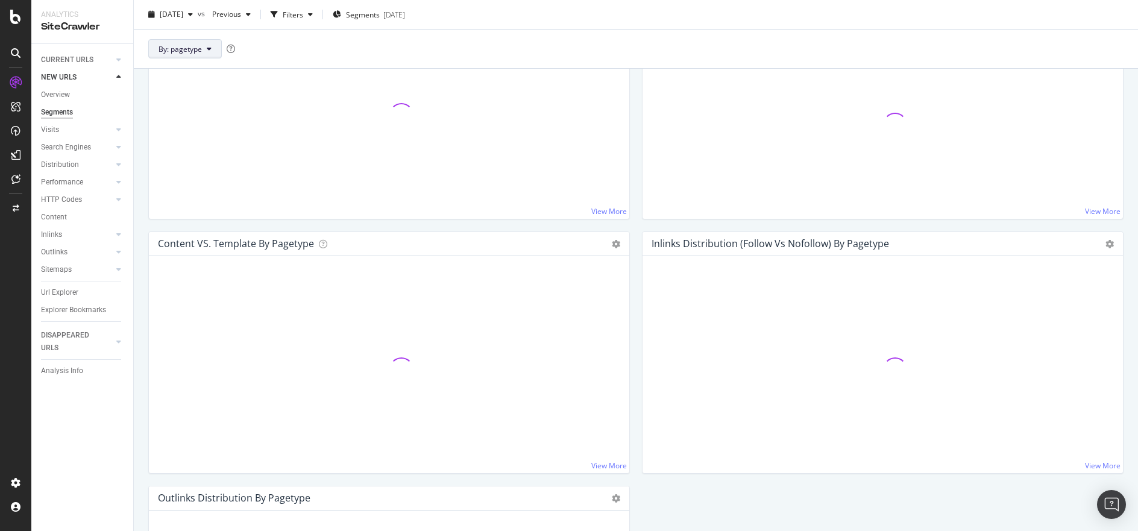
click at [207, 46] on icon at bounding box center [209, 48] width 5 height 7
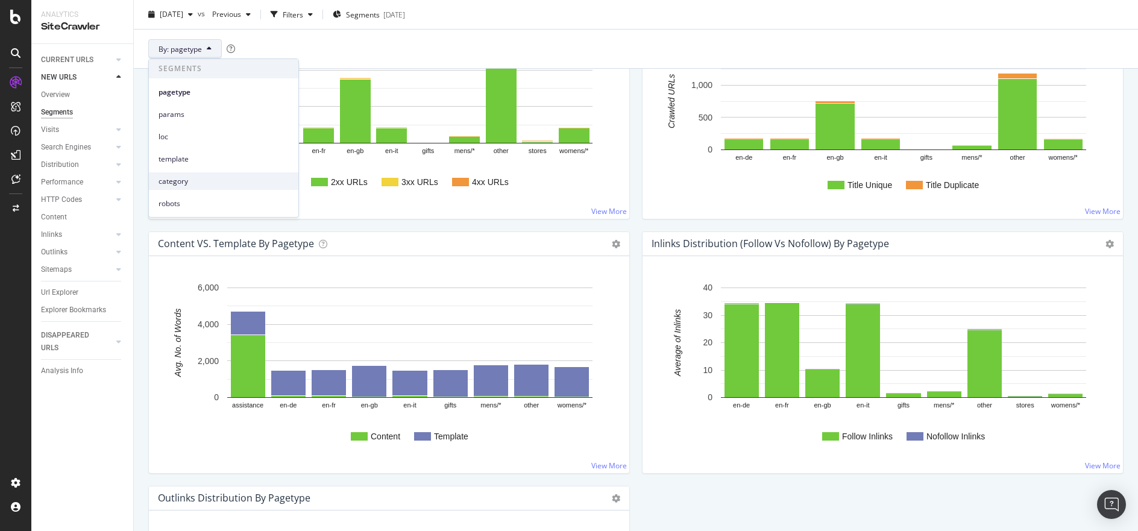
click at [207, 183] on span "category" at bounding box center [223, 181] width 130 height 11
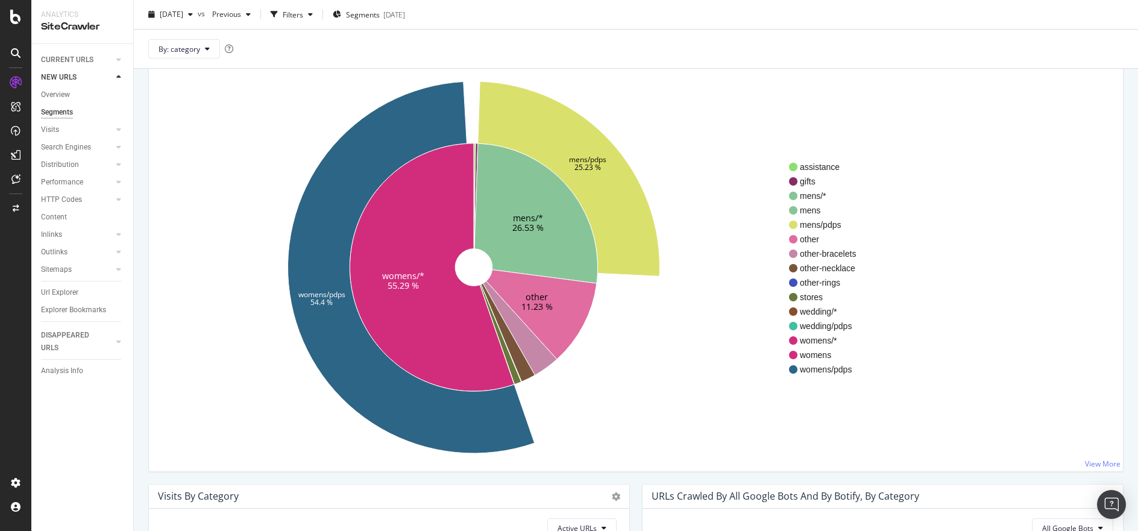
scroll to position [1098, 0]
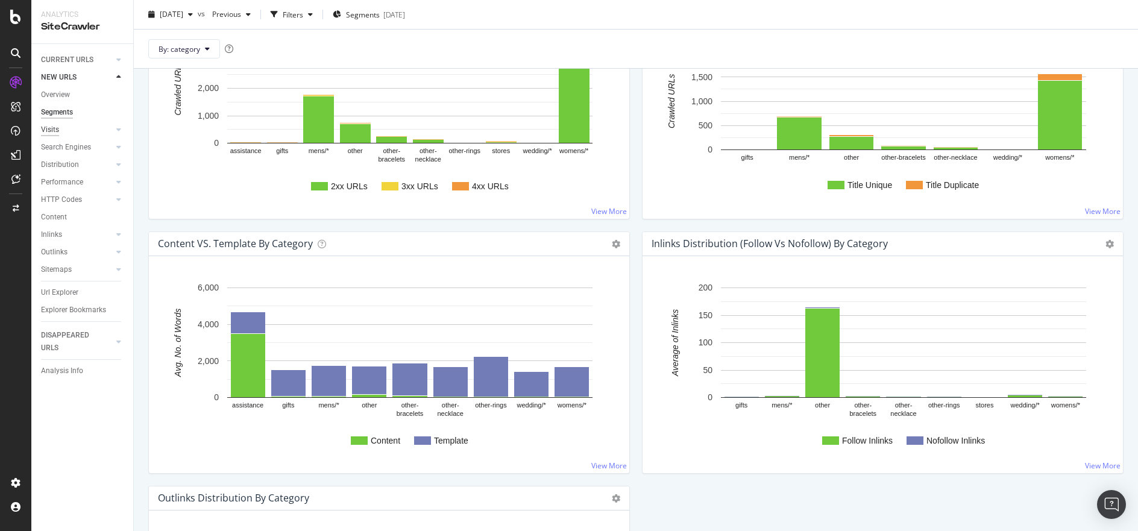
click at [52, 128] on div "Visits" at bounding box center [50, 130] width 18 height 13
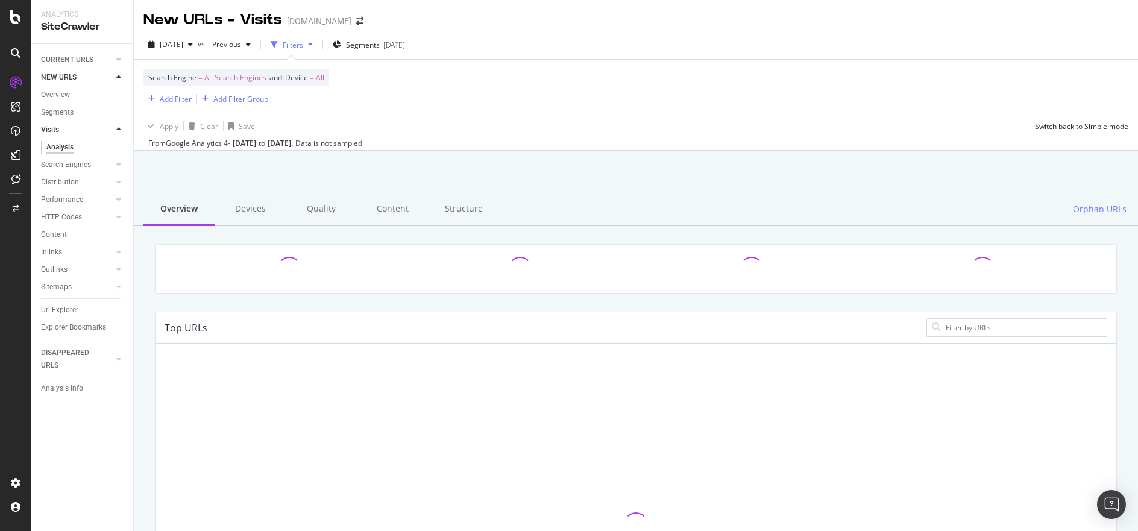
click at [118, 77] on icon at bounding box center [118, 77] width 5 height 7
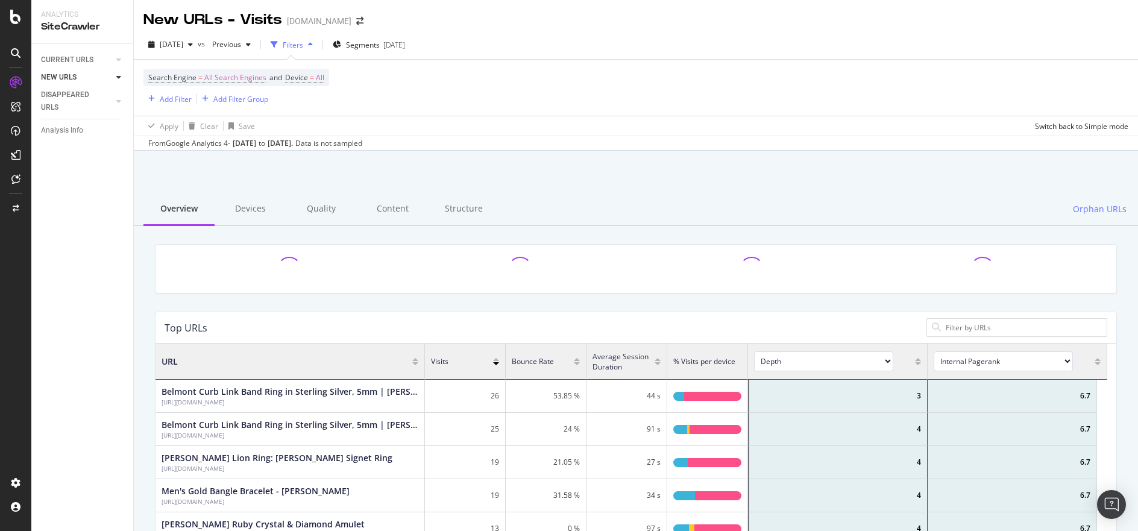
click at [118, 77] on icon at bounding box center [118, 77] width 5 height 7
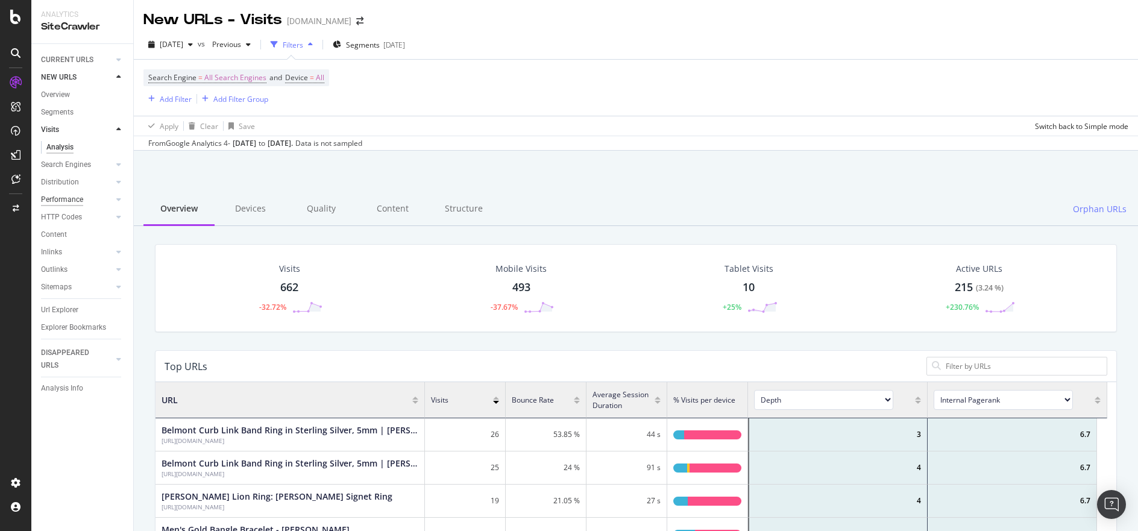
click at [68, 199] on div "Performance" at bounding box center [62, 199] width 42 height 13
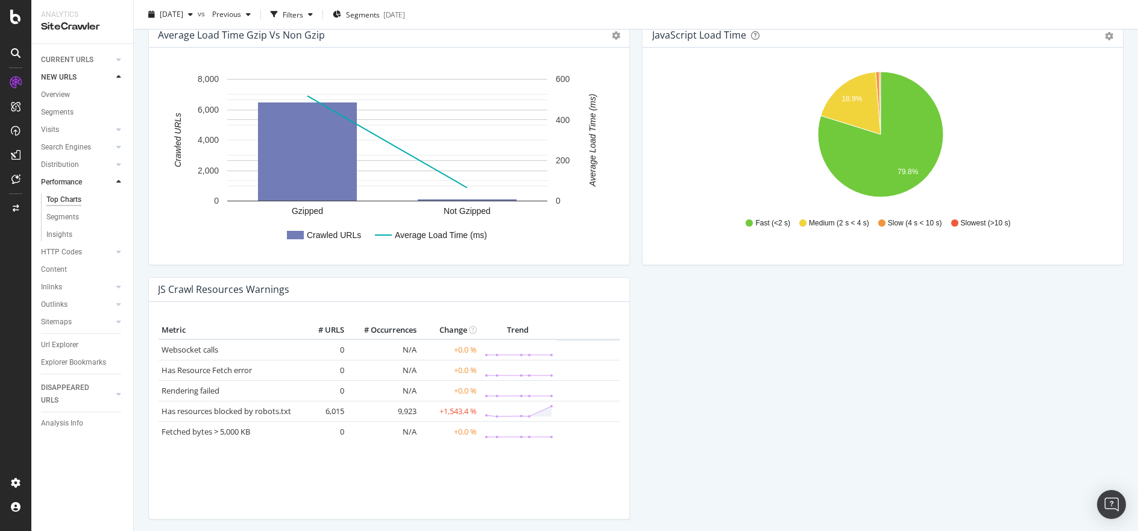
scroll to position [983, 0]
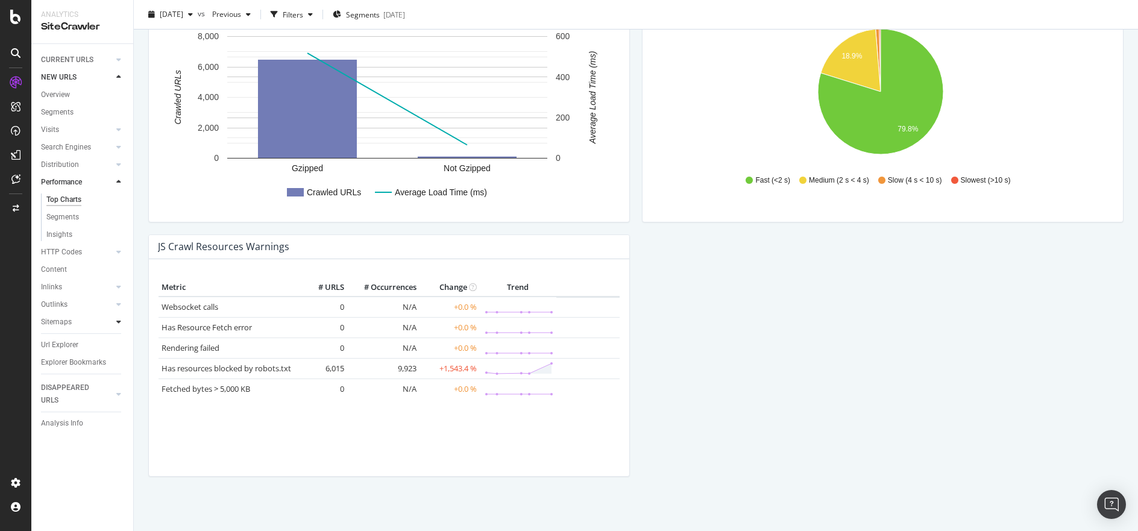
click at [118, 321] on icon at bounding box center [118, 321] width 5 height 7
click at [80, 283] on div "Top Charts" at bounding box center [64, 287] width 36 height 13
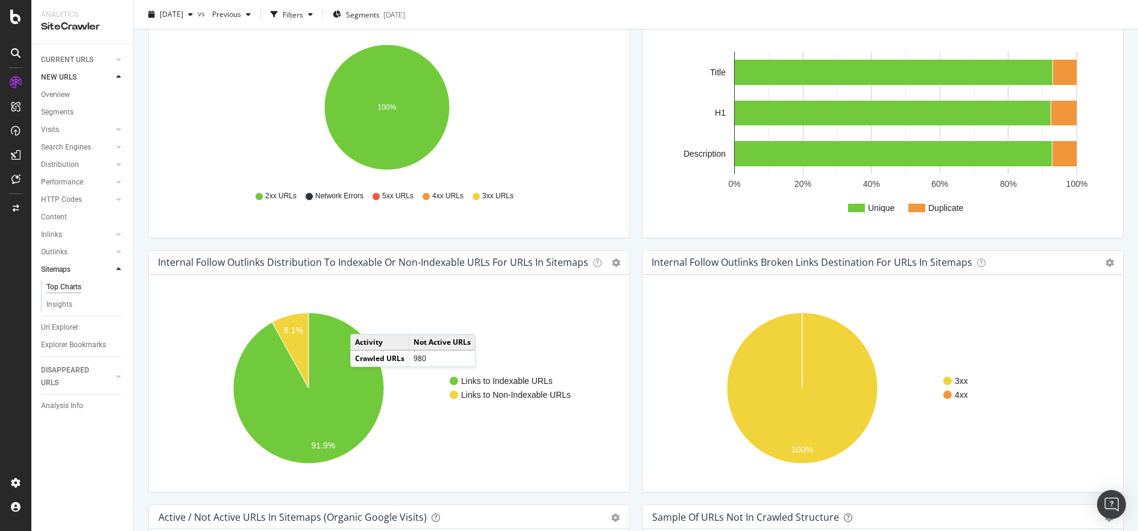
scroll to position [718, 0]
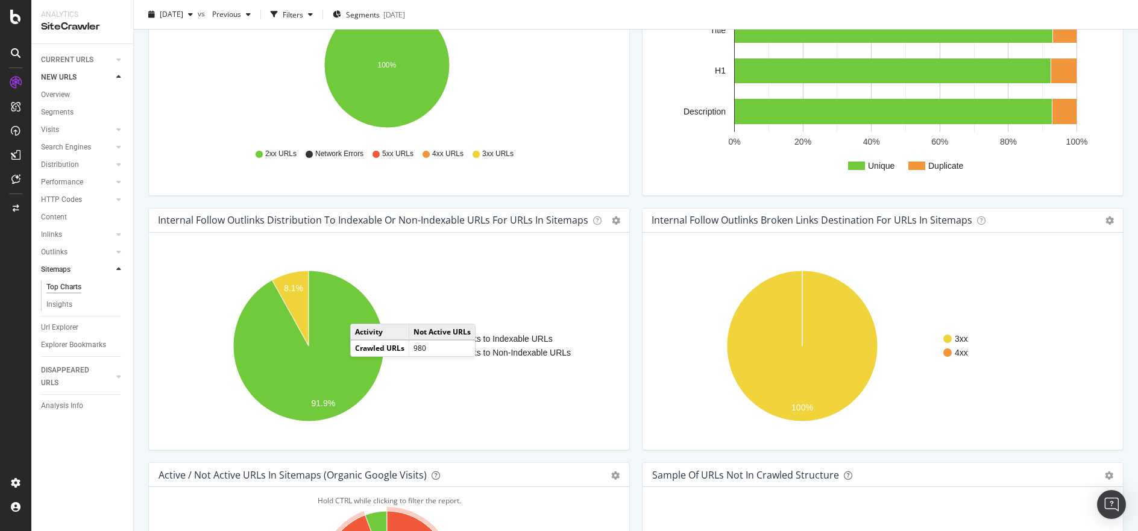
drag, startPoint x: 75, startPoint y: 305, endPoint x: 368, endPoint y: 309, distance: 292.9
click at [75, 305] on link "Insights" at bounding box center [85, 304] width 78 height 13
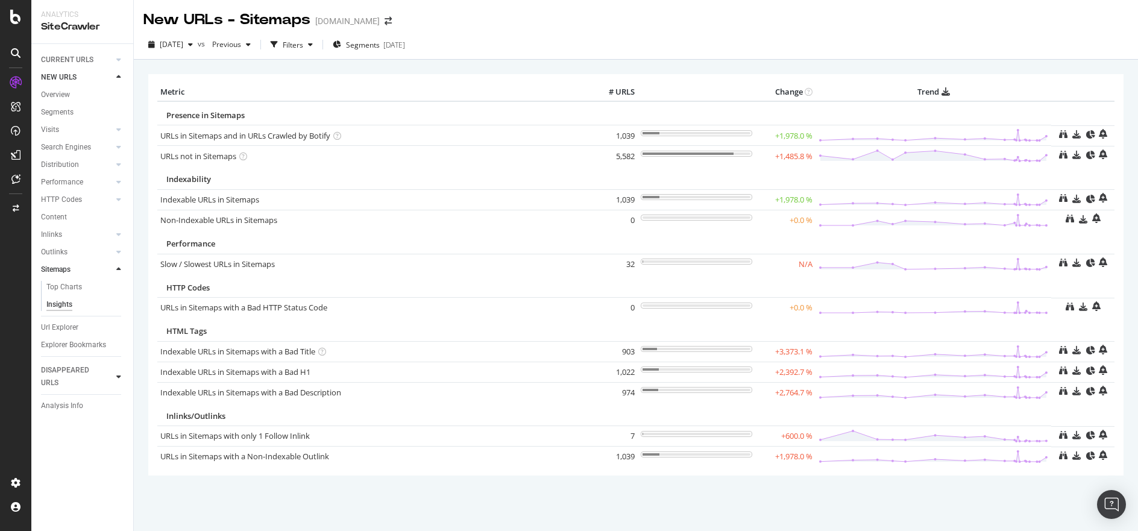
click at [123, 374] on div at bounding box center [119, 377] width 12 height 12
click at [63, 139] on div "Segments" at bounding box center [57, 142] width 33 height 13
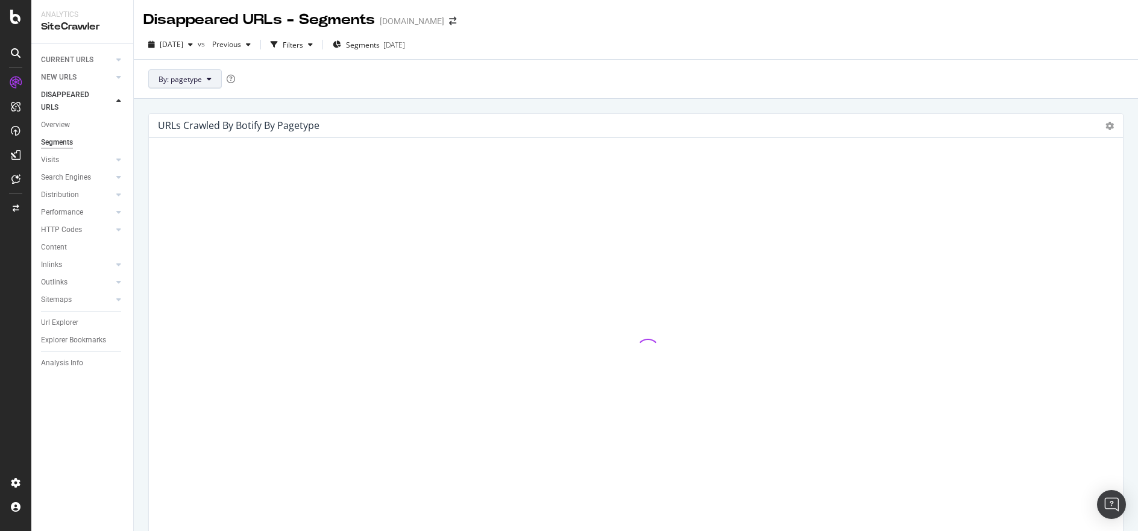
click at [201, 81] on span "By: pagetype" at bounding box center [179, 79] width 43 height 10
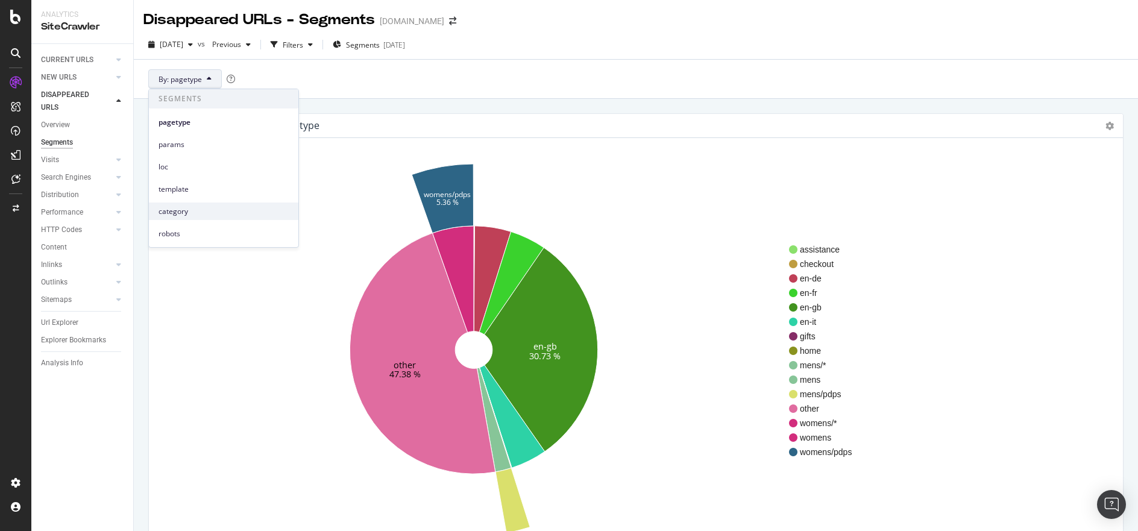
click at [247, 210] on span "category" at bounding box center [223, 211] width 130 height 11
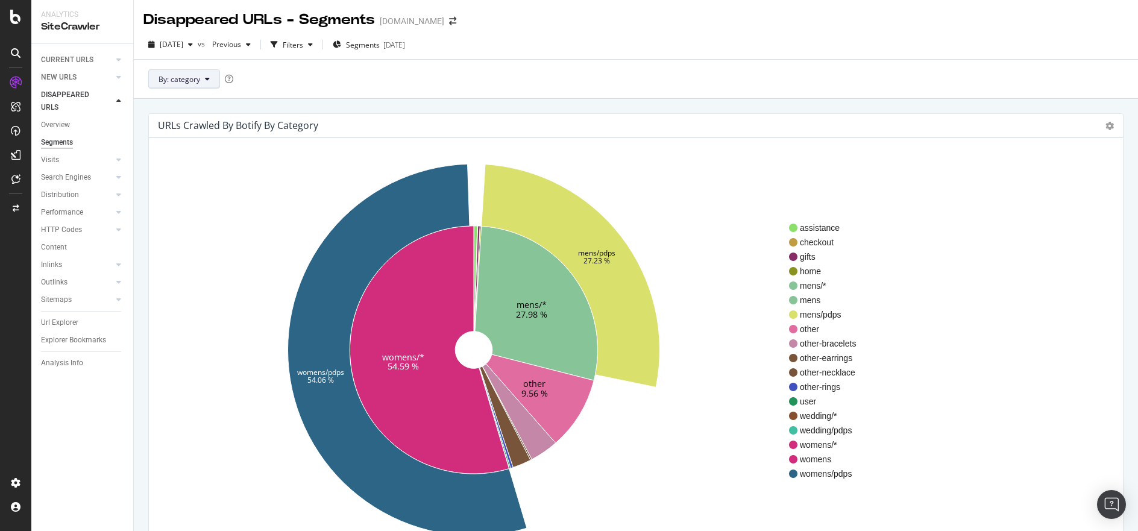
click at [163, 78] on span "By: category" at bounding box center [179, 79] width 42 height 10
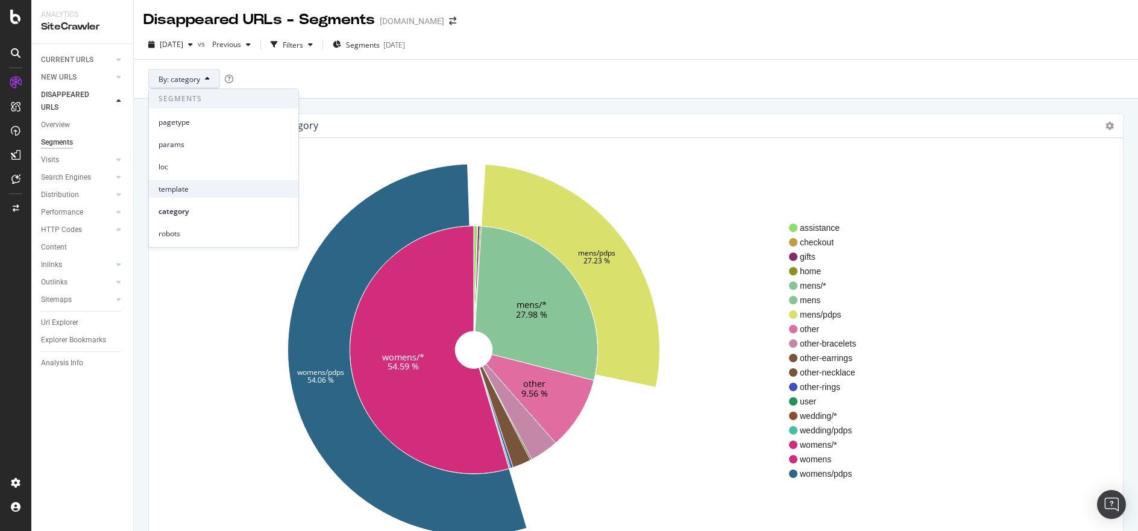
click at [193, 187] on span "template" at bounding box center [223, 189] width 130 height 11
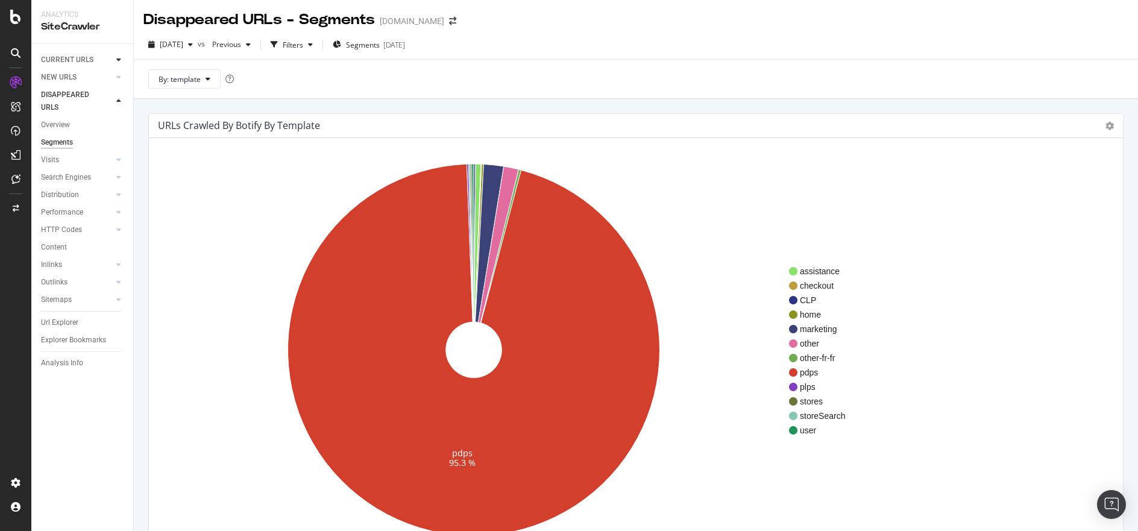
click at [119, 63] on icon at bounding box center [118, 59] width 5 height 7
click at [116, 270] on icon at bounding box center [118, 269] width 5 height 7
click at [83, 302] on link "Insights" at bounding box center [85, 304] width 78 height 13
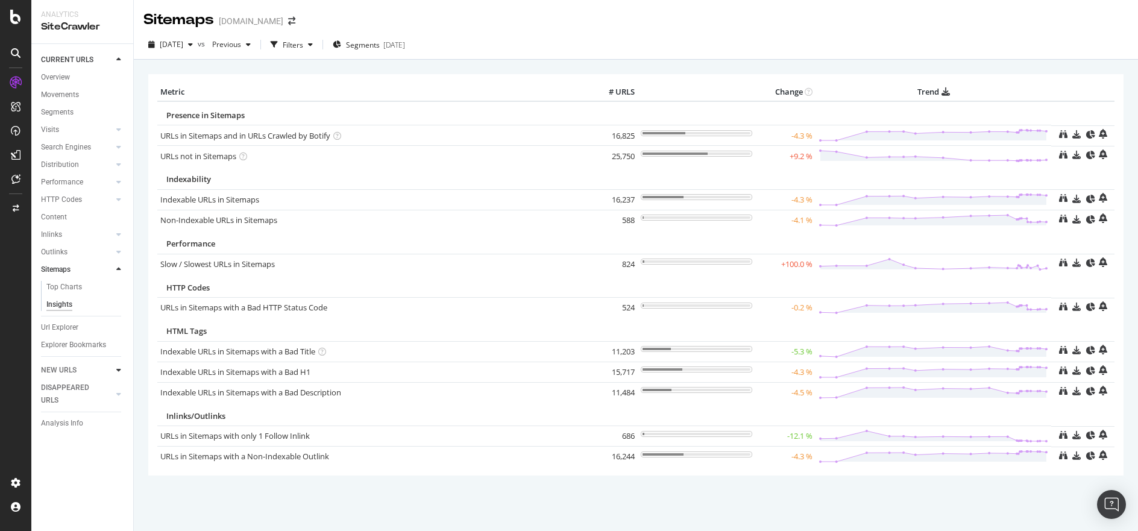
click at [119, 369] on icon at bounding box center [118, 369] width 5 height 7
click at [86, 269] on link "Sitemaps" at bounding box center [77, 269] width 72 height 13
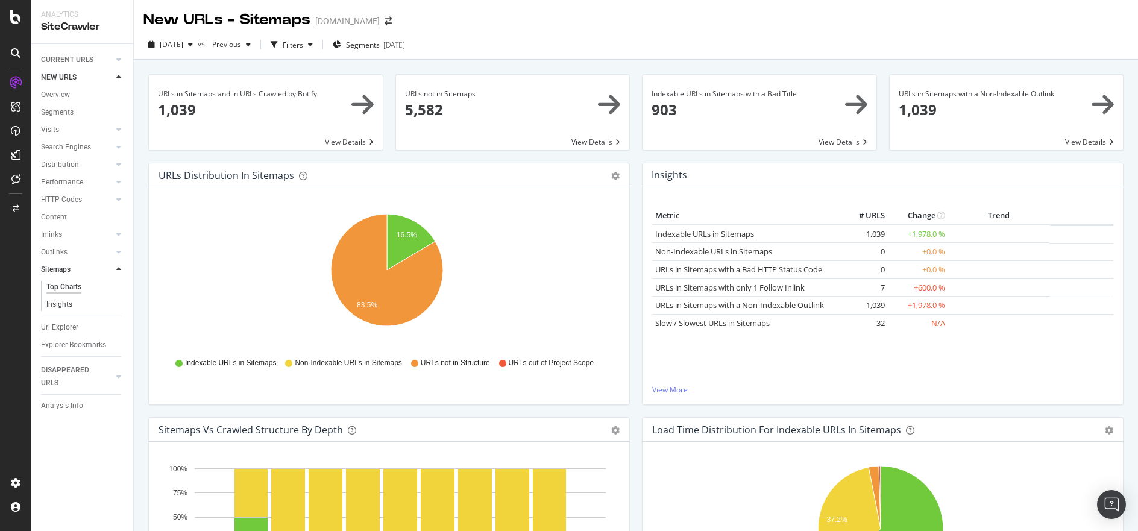
click at [90, 300] on link "Insights" at bounding box center [85, 304] width 78 height 13
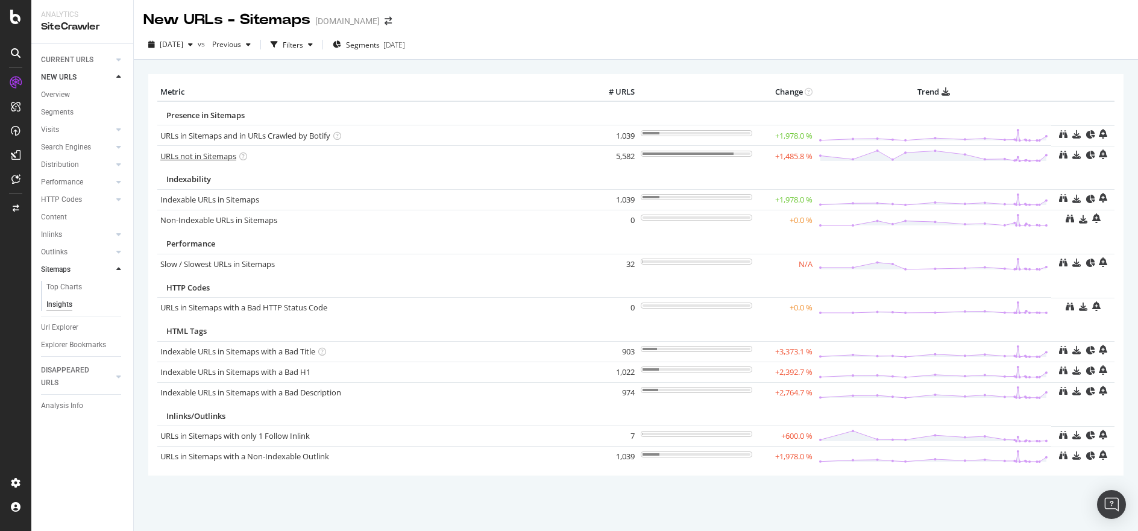
click at [226, 156] on link "URLs not in Sitemaps" at bounding box center [198, 156] width 76 height 11
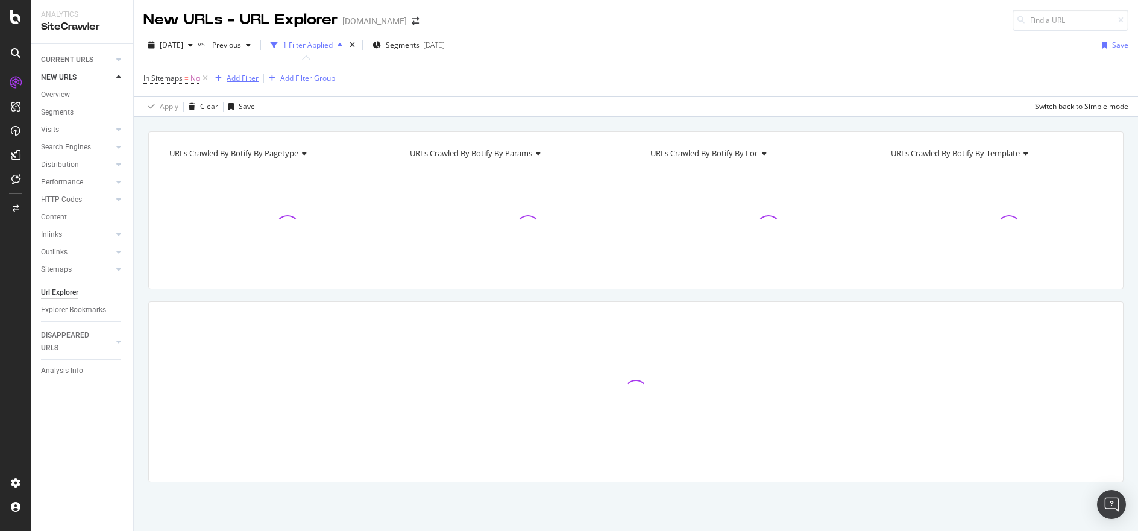
click at [249, 81] on div "Add Filter" at bounding box center [243, 78] width 32 height 10
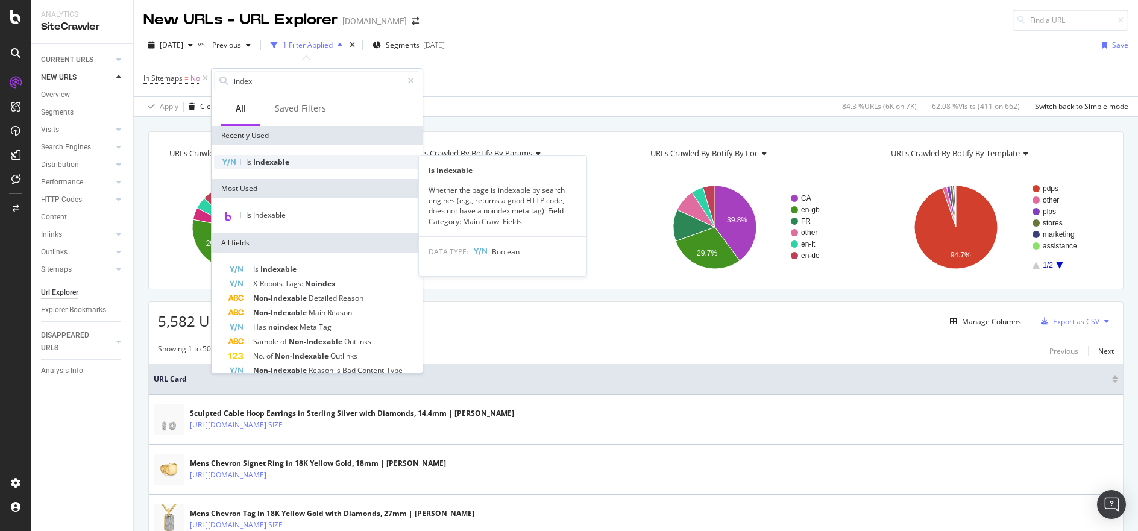
type input "index"
click at [321, 159] on div "Is Indexable" at bounding box center [317, 162] width 206 height 14
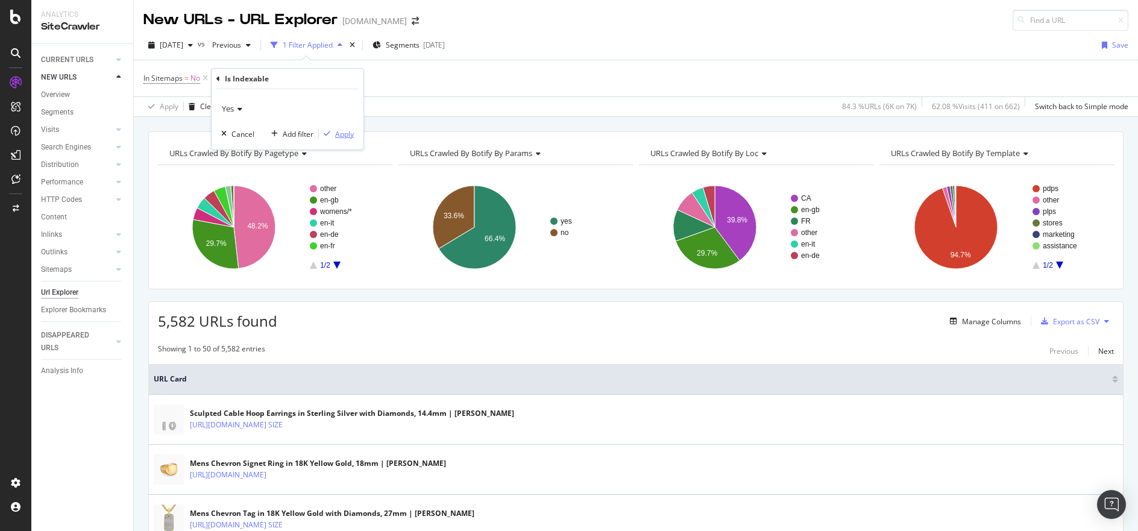
click at [335, 134] on div "Apply" at bounding box center [344, 134] width 19 height 10
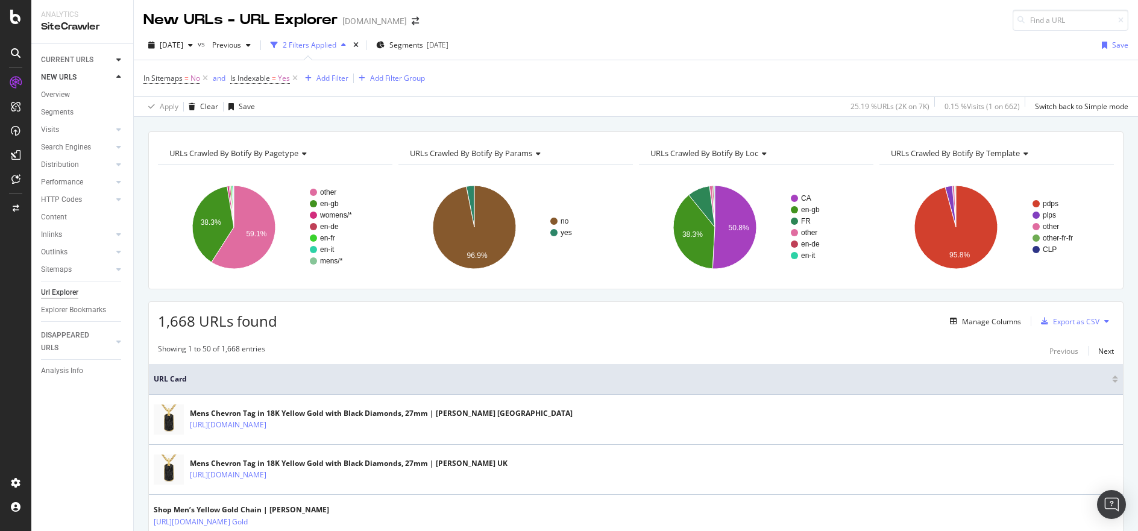
click at [121, 58] on div at bounding box center [119, 60] width 12 height 12
click at [60, 269] on div "Sitemaps" at bounding box center [56, 269] width 31 height 13
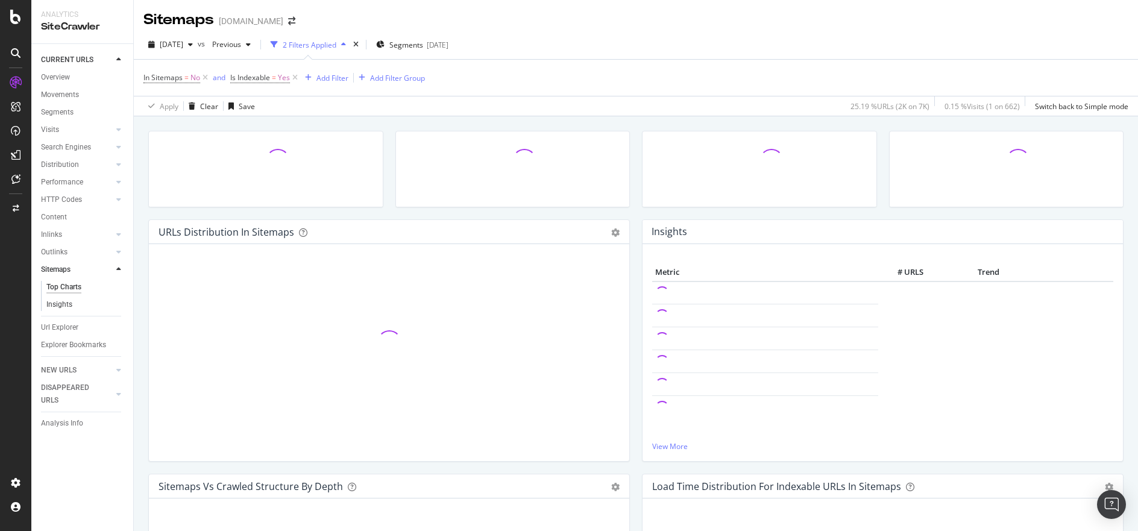
click at [75, 304] on link "Insights" at bounding box center [85, 304] width 78 height 13
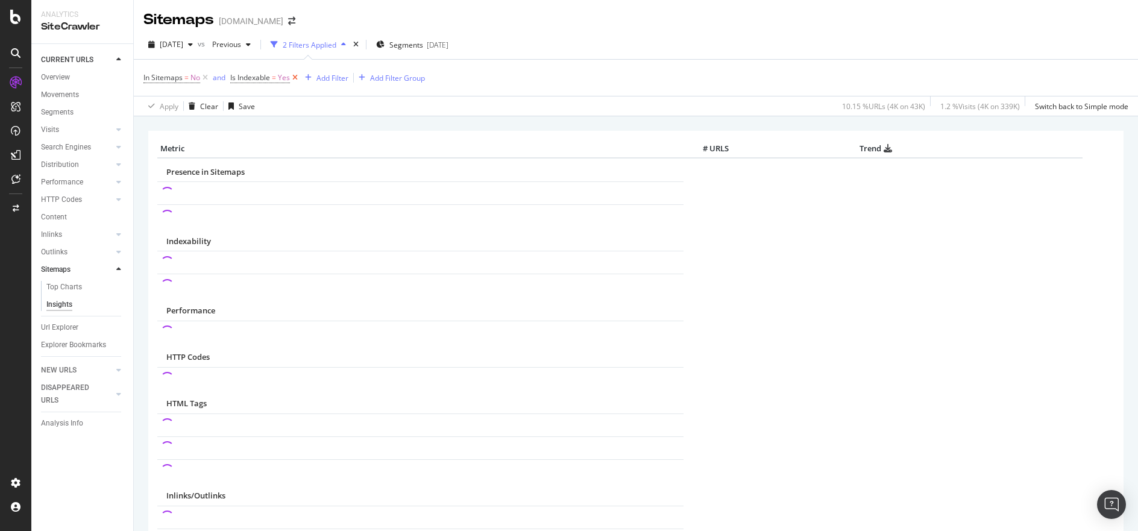
click at [297, 77] on icon at bounding box center [295, 78] width 10 height 12
click at [204, 77] on icon at bounding box center [205, 78] width 10 height 12
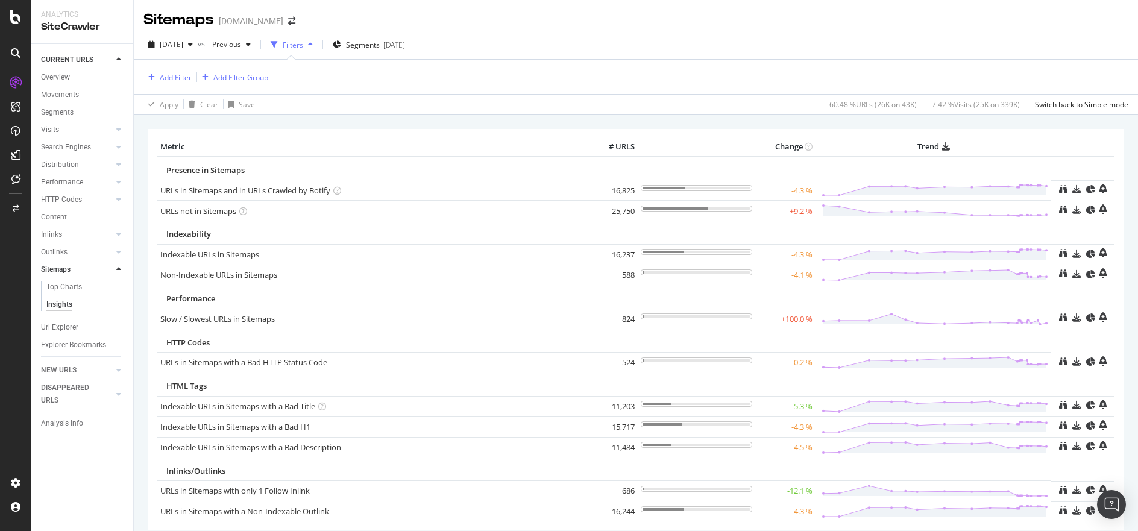
click at [204, 210] on link "URLs not in Sitemaps" at bounding box center [198, 210] width 76 height 11
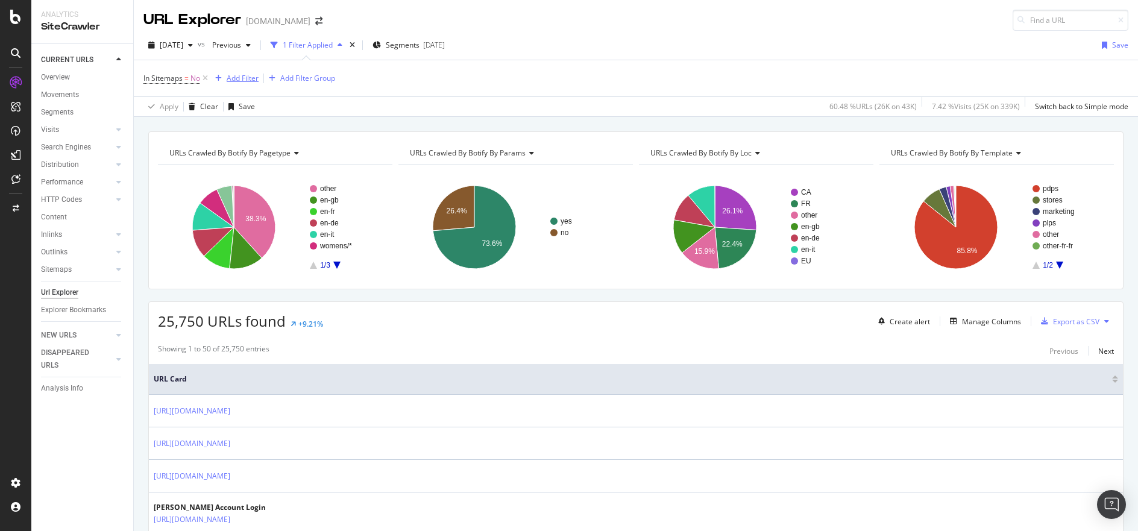
click at [243, 76] on div "Add Filter" at bounding box center [243, 78] width 32 height 10
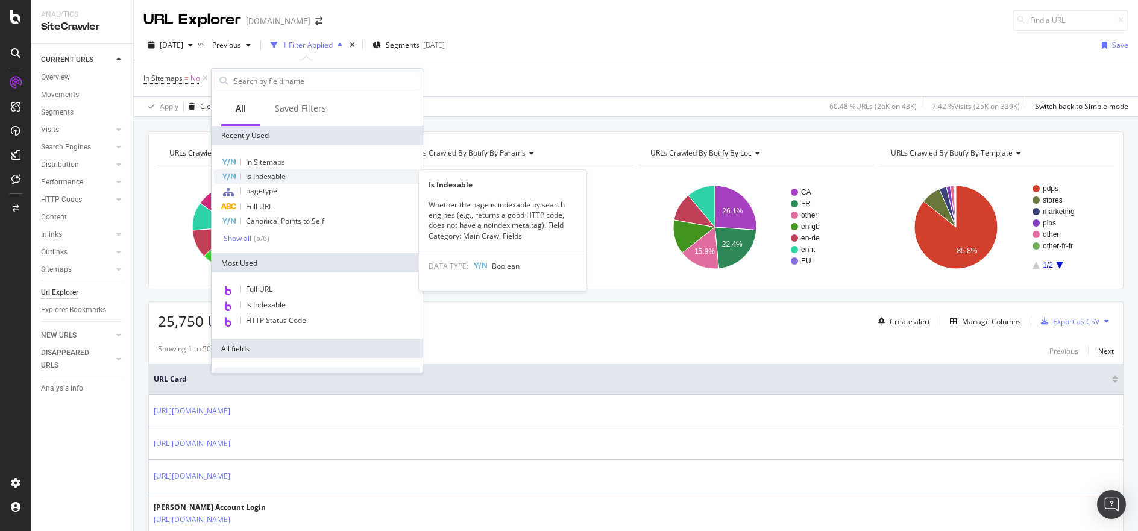
click at [281, 175] on span "Is Indexable" at bounding box center [266, 176] width 40 height 10
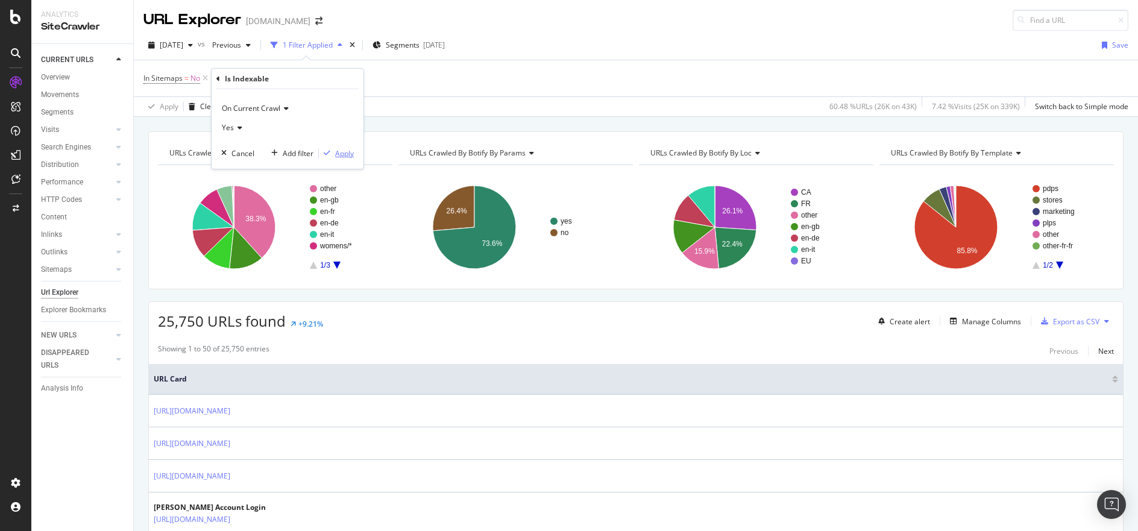
click at [335, 151] on div "Apply" at bounding box center [344, 153] width 19 height 10
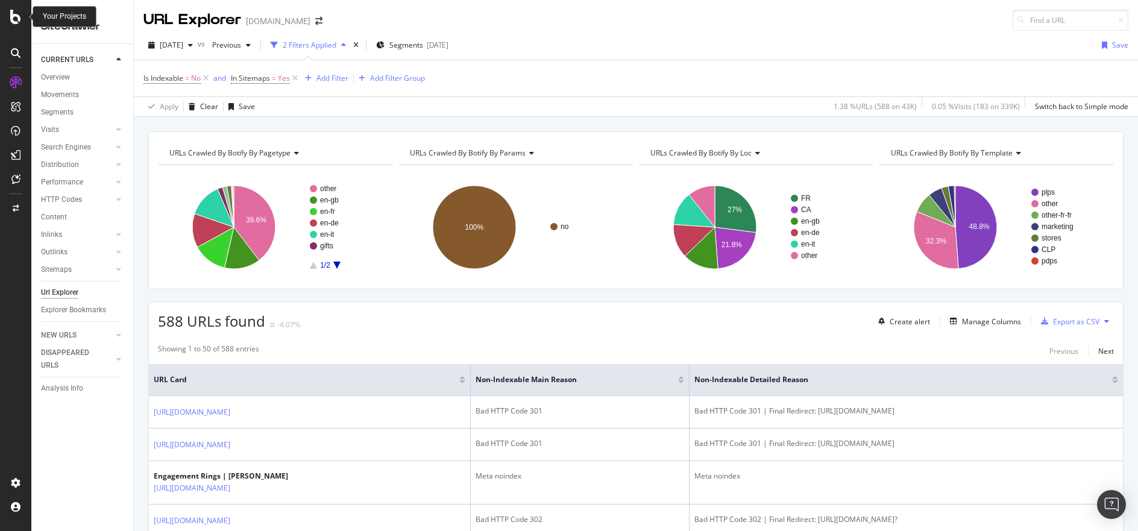
click at [19, 17] on icon at bounding box center [15, 17] width 11 height 14
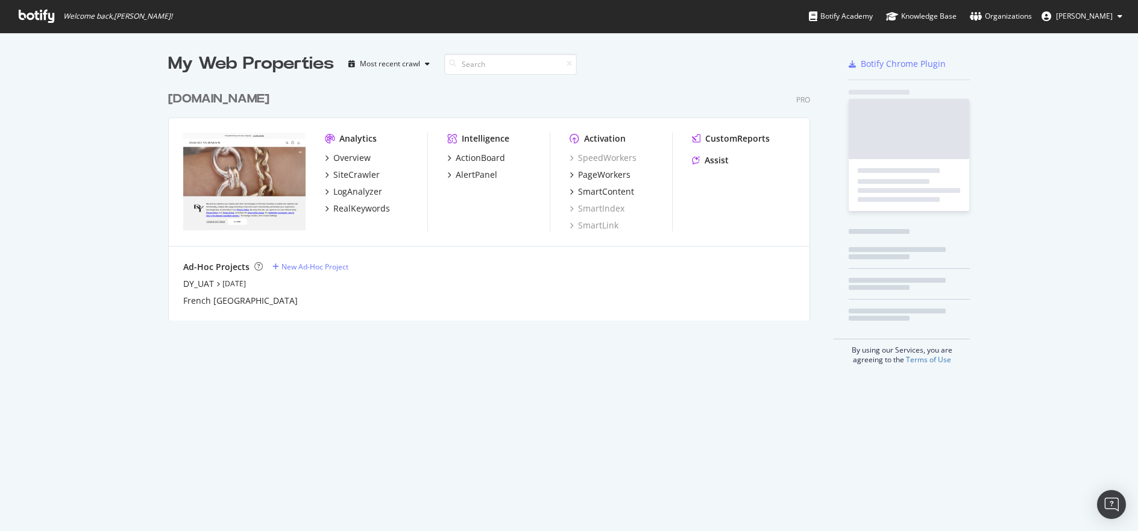
scroll to position [236, 642]
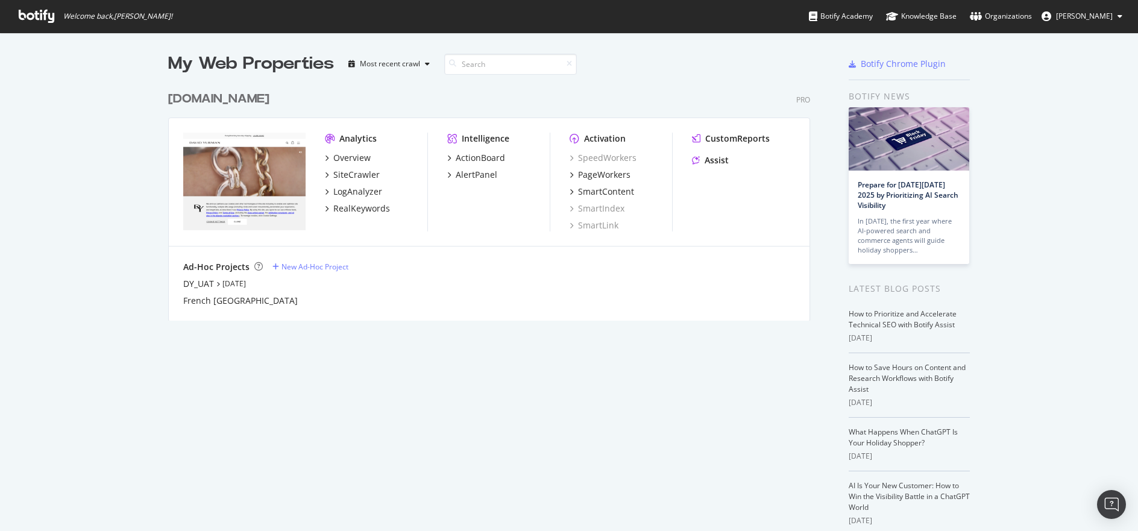
click at [236, 104] on div "[DOMAIN_NAME]" at bounding box center [218, 98] width 101 height 17
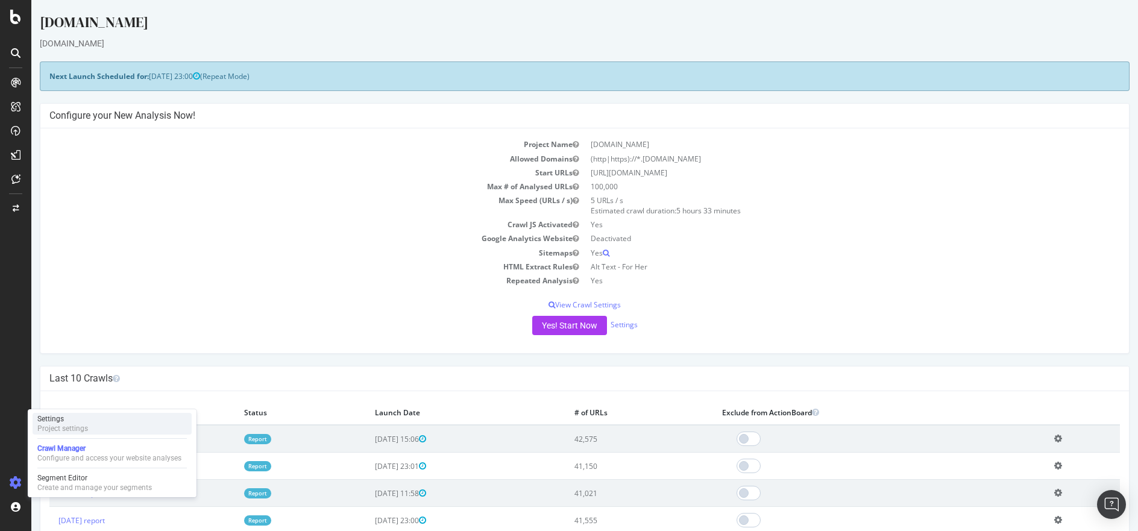
click at [48, 428] on div "Project settings" at bounding box center [62, 429] width 51 height 10
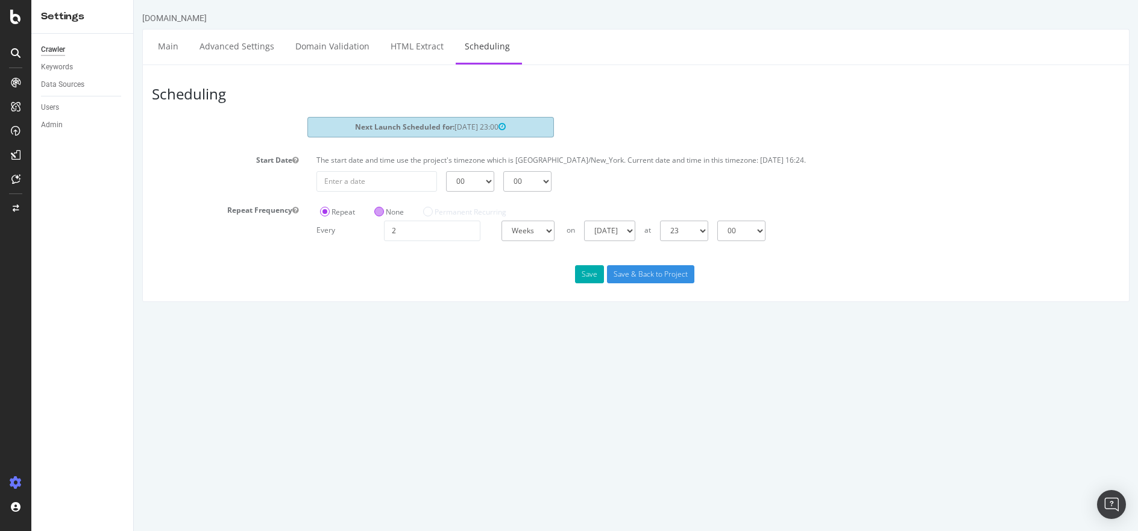
click at [374, 210] on label "None" at bounding box center [389, 212] width 30 height 10
click at [134, 0] on input "None" at bounding box center [134, 0] width 0 height 0
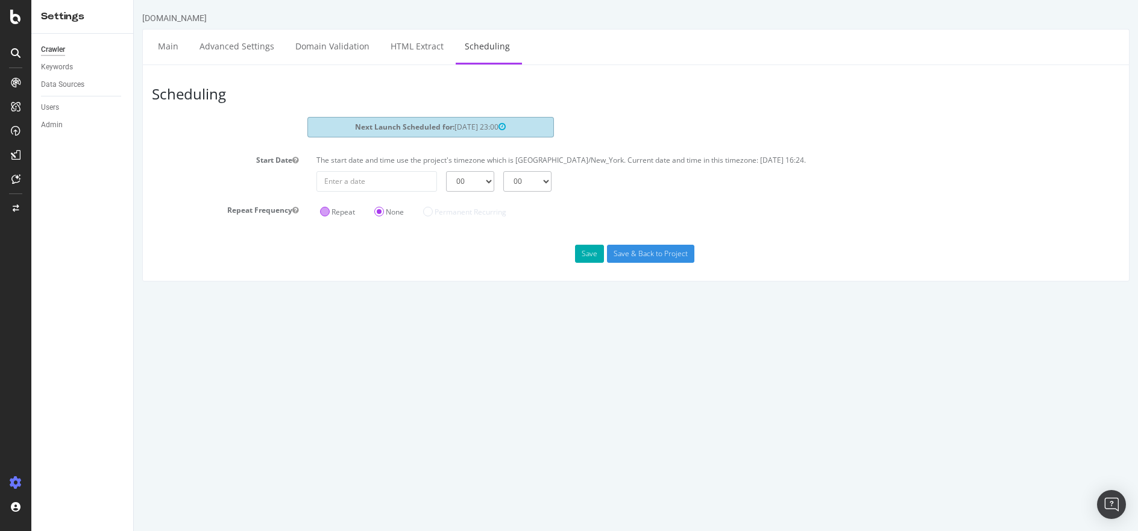
click at [319, 213] on div "Repeat" at bounding box center [337, 211] width 42 height 20
click at [329, 208] on label "Repeat" at bounding box center [337, 212] width 35 height 10
click at [134, 0] on input "Repeat" at bounding box center [134, 0] width 0 height 0
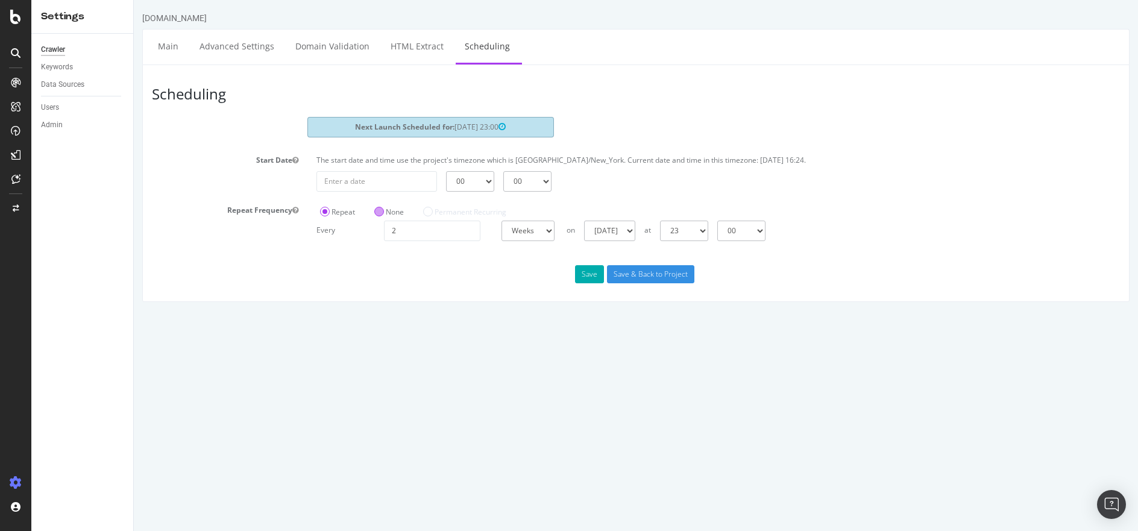
click at [374, 208] on div "None" at bounding box center [389, 211] width 37 height 20
click at [545, 231] on select "Days Weeks Months" at bounding box center [527, 231] width 53 height 20
click at [597, 199] on section "Next Launch Scheduled for: [DATE] 23:00 Start Date The start date and time use …" at bounding box center [636, 179] width 968 height 124
click at [407, 232] on input "2" at bounding box center [432, 231] width 96 height 20
type input "1"
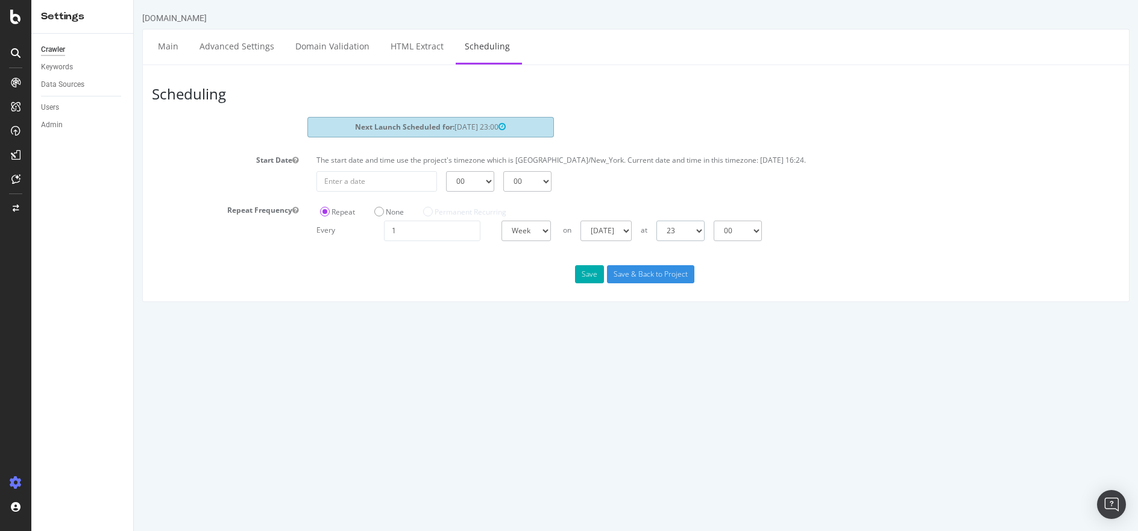
click at [689, 231] on select "00 01 02 03 04 05 06 07 08 09 10 11 12 13 14 15 16 17 18 19 20 21 22 23" at bounding box center [680, 231] width 48 height 20
select select "1"
click at [656, 221] on select "00 01 02 03 04 05 06 07 08 09 10 11 12 13 14 15 16 17 18 19 20 21 22 23" at bounding box center [680, 231] width 48 height 20
click at [823, 212] on div "Repeat None Permanent Recurring" at bounding box center [582, 211] width 544 height 20
click at [704, 233] on select "00 01 02 03 04 05 06 07 08 09 10 11 12 13 14 15 16 17 18 19 20 21 22 23" at bounding box center [680, 231] width 48 height 20
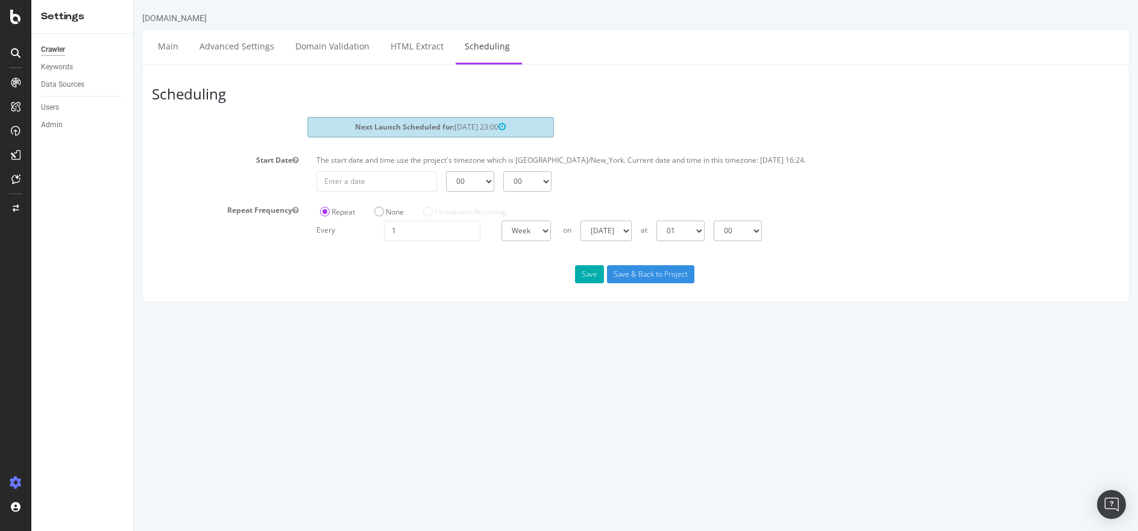
click at [789, 136] on div "Next Launch Scheduled for: [DATE] 23:00" at bounding box center [636, 129] width 986 height 24
click at [585, 274] on button "Save" at bounding box center [589, 274] width 29 height 18
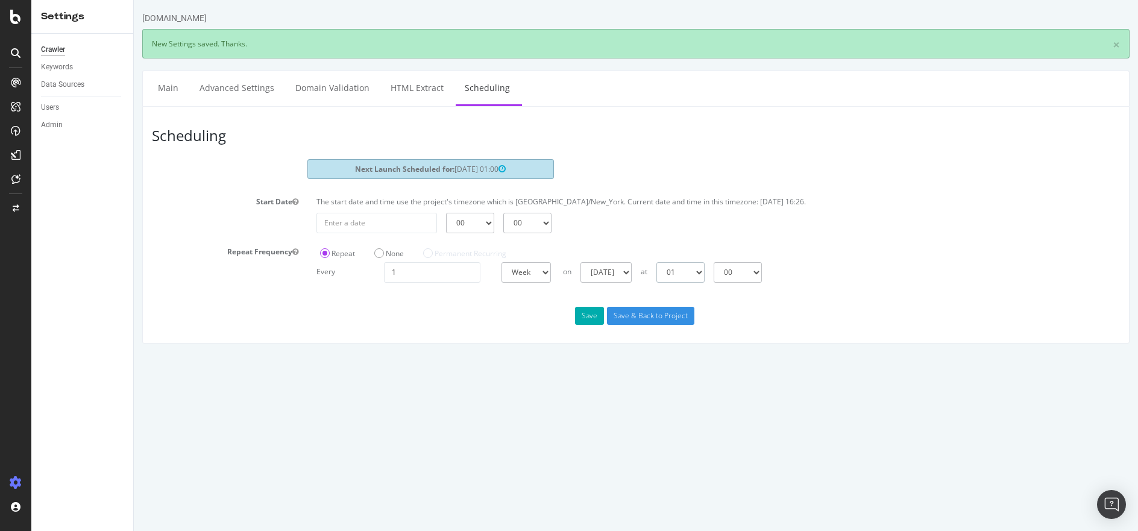
click at [704, 272] on select "00 01 02 03 04 05 06 07 08 09 10 11 12 13 14 15 16 17 18 19 20 21 22 23" at bounding box center [680, 272] width 48 height 20
click at [656, 262] on select "00 01 02 03 04 05 06 07 08 09 10 11 12 13 14 15 16 17 18 19 20 21 22 23" at bounding box center [680, 272] width 48 height 20
click at [591, 316] on button "Save" at bounding box center [589, 316] width 29 height 18
click at [704, 274] on select "00 01 02 03 04 05 06 07 08 09 10 11 12 13 14 15 16 17 18 19 20 21 22 23" at bounding box center [680, 272] width 48 height 20
select select "1"
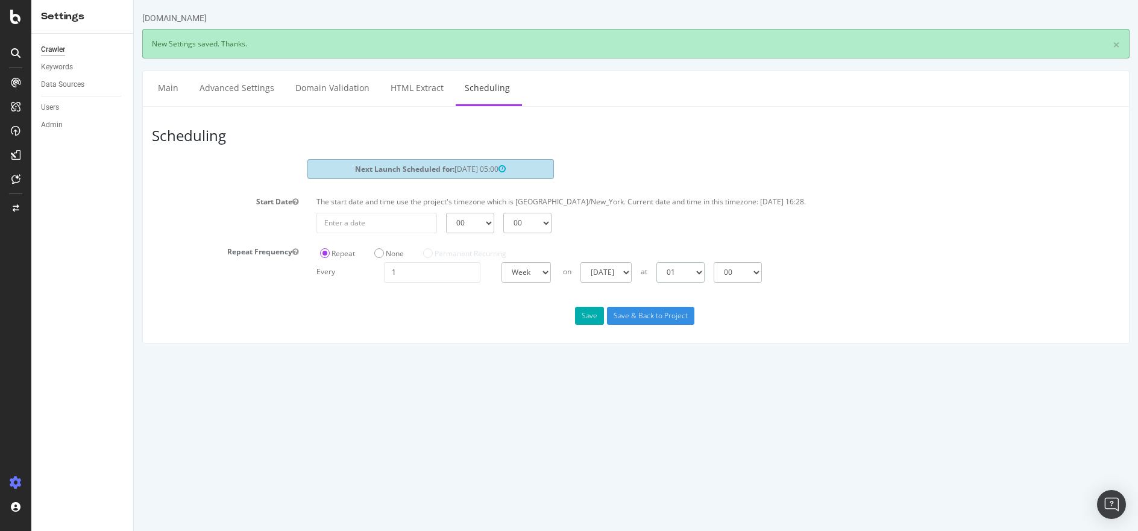
click at [656, 262] on select "00 01 02 03 04 05 06 07 08 09 10 11 12 13 14 15 16 17 18 19 20 21 22 23" at bounding box center [680, 272] width 48 height 20
click at [594, 318] on button "Save" at bounding box center [589, 316] width 29 height 18
click at [152, 83] on link "Main" at bounding box center [168, 87] width 39 height 33
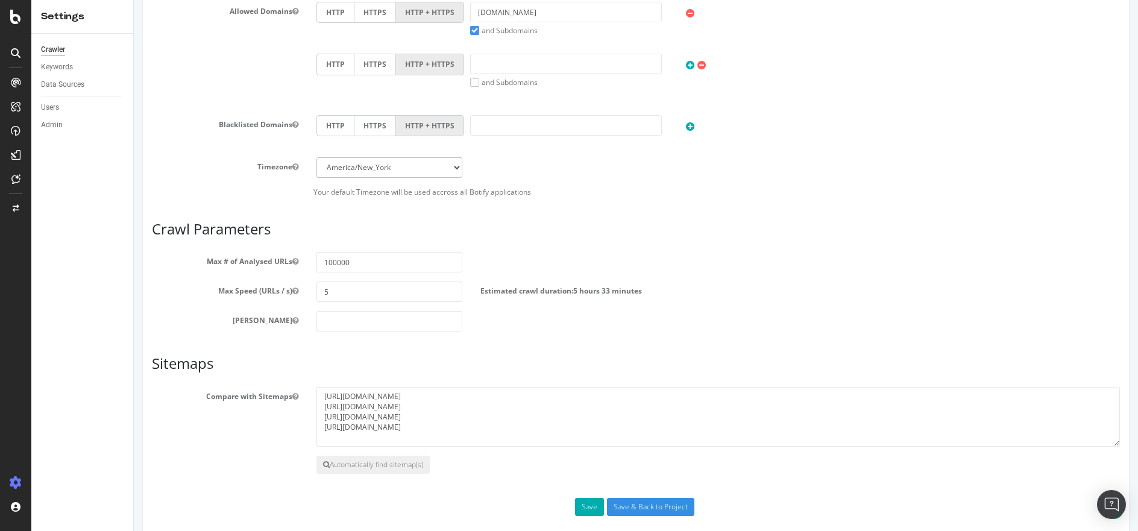
scroll to position [431, 0]
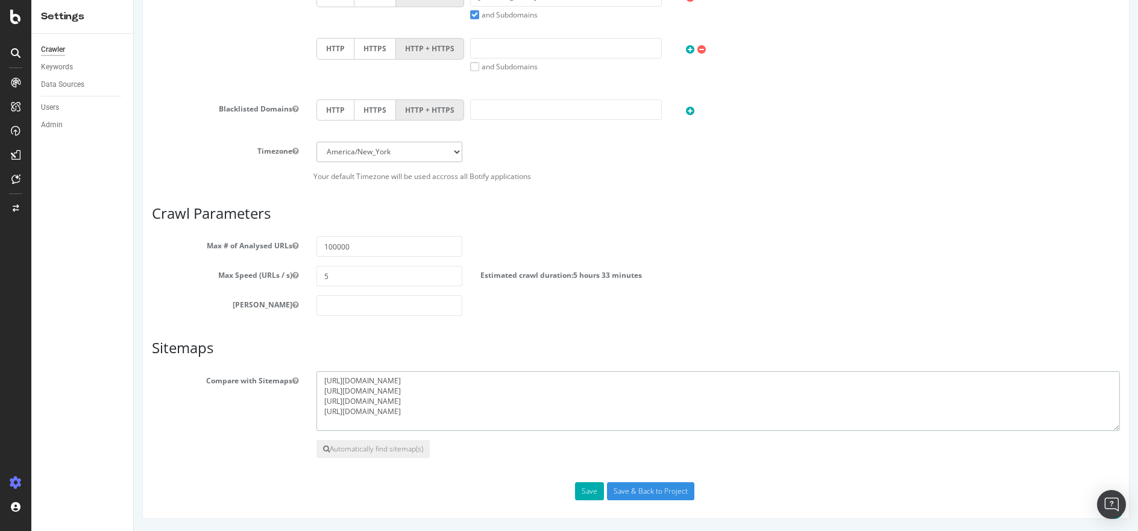
click at [530, 415] on textarea "[URL][DOMAIN_NAME] [URL][DOMAIN_NAME] [URL][DOMAIN_NAME] [URL][DOMAIN_NAME]" at bounding box center [717, 401] width 803 height 60
paste textarea "[URL][DOMAIN_NAME]"
type textarea "[URL][DOMAIN_NAME] [URL][DOMAIN_NAME] [URL][DOMAIN_NAME] [URL][DOMAIN_NAME] [UR…"
click at [581, 489] on button "Save" at bounding box center [589, 491] width 29 height 18
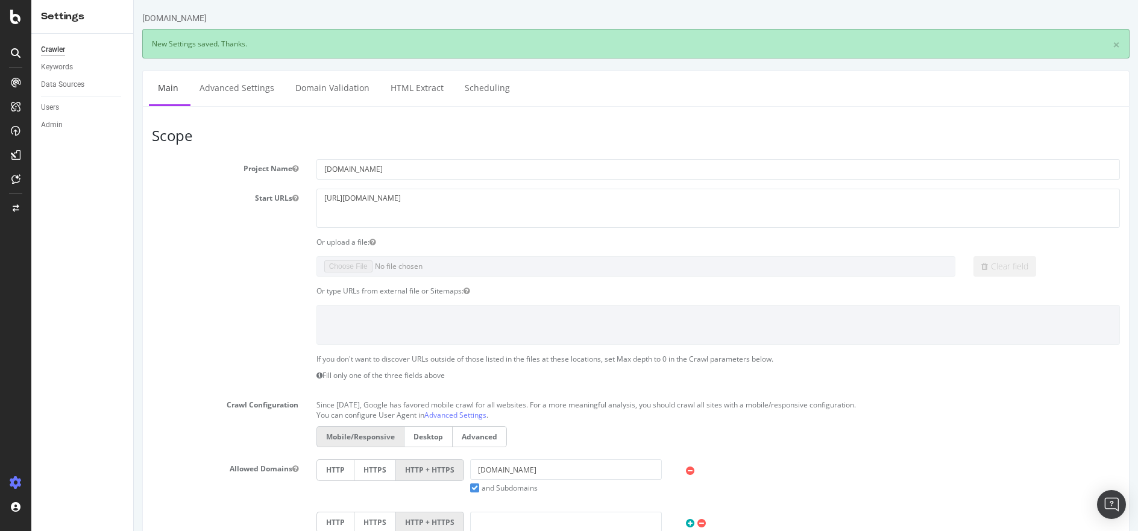
scroll to position [0, 0]
click at [249, 87] on link "Advanced Settings" at bounding box center [236, 87] width 93 height 33
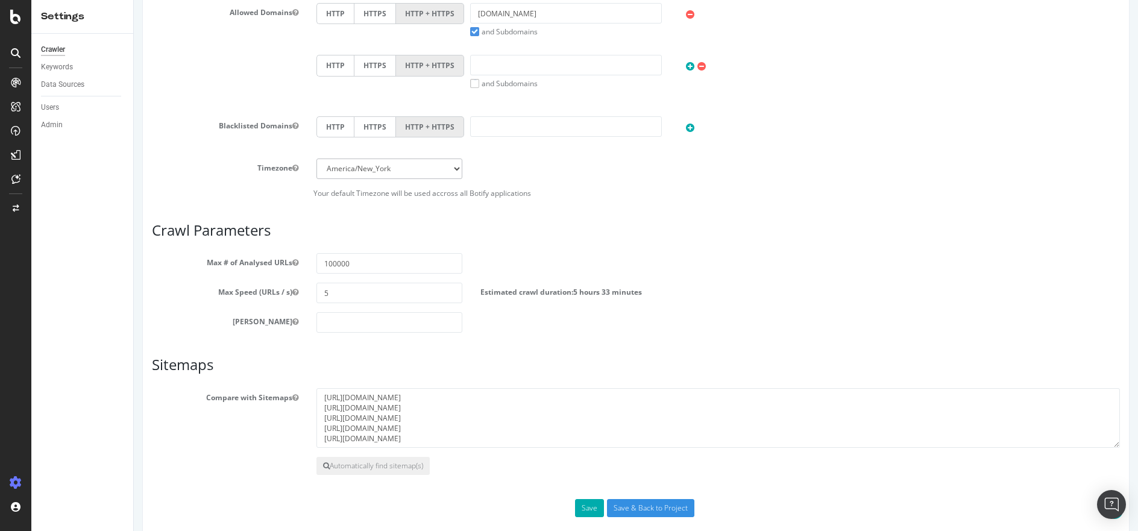
scroll to position [416, 0]
